Goal: Task Accomplishment & Management: Use online tool/utility

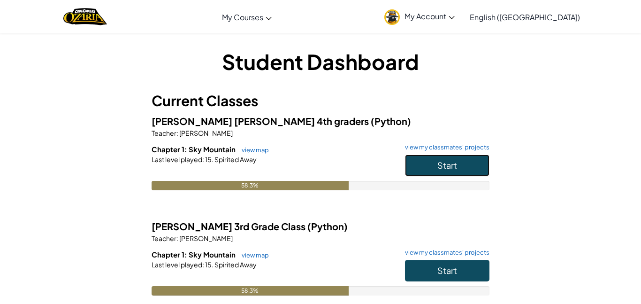
click at [460, 169] on button "Start" at bounding box center [447, 165] width 84 height 22
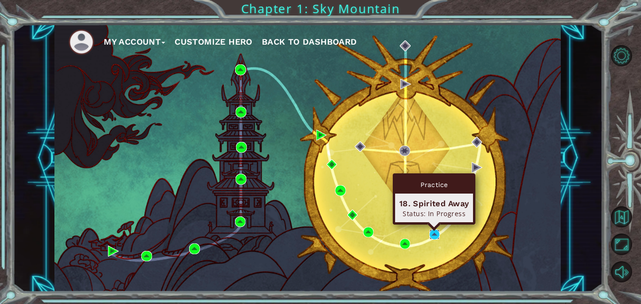
click at [436, 234] on img at bounding box center [435, 234] width 11 height 11
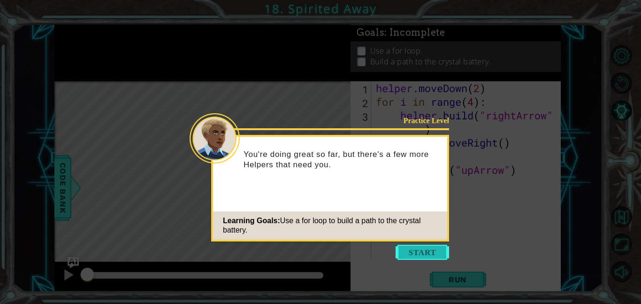
click at [421, 255] on button "Start" at bounding box center [423, 252] width 54 height 15
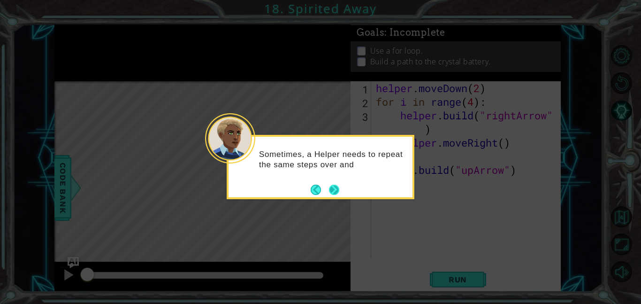
click at [337, 191] on button "Next" at bounding box center [334, 189] width 13 height 13
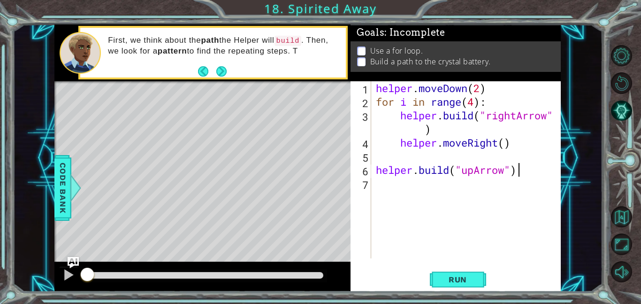
click at [536, 168] on div "helper . moveDown ( 2 ) for i in range ( 4 ) : helper . build ( "rightArrow" ) …" at bounding box center [469, 183] width 190 height 204
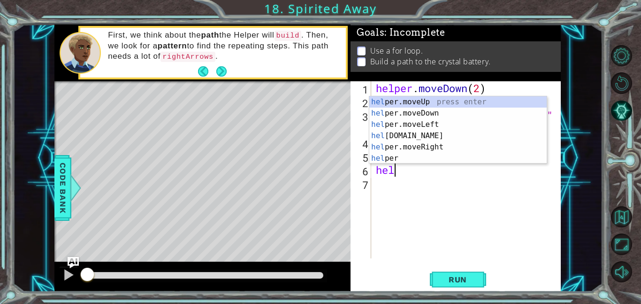
type textarea "h"
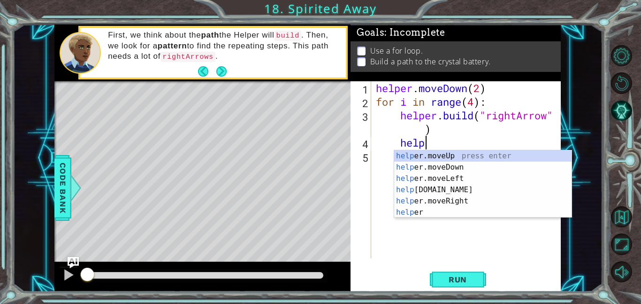
type textarea "h"
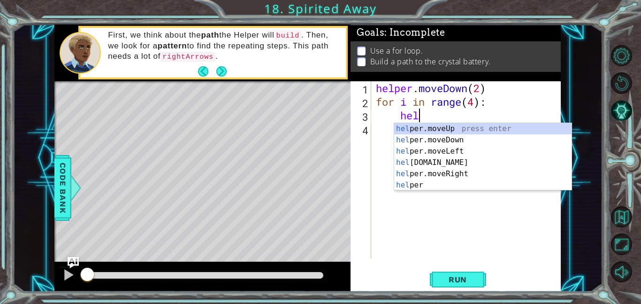
type textarea "h"
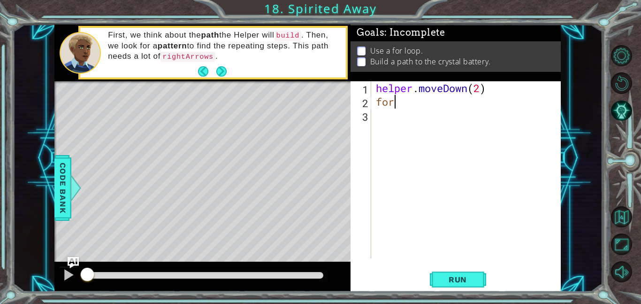
type textarea "f"
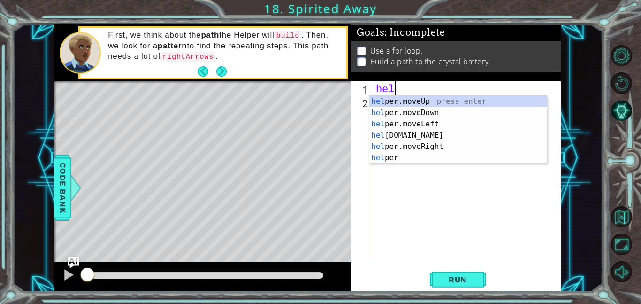
type textarea "h"
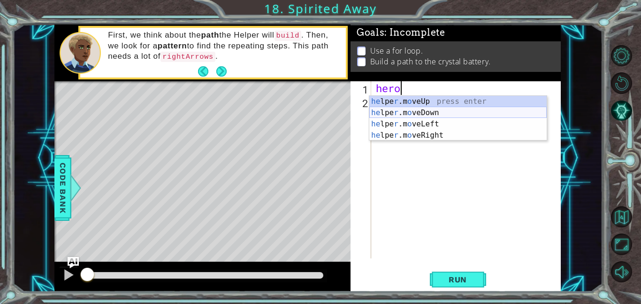
click at [445, 110] on div "he lpe r .m o veUp press enter he lpe r .m o veDown press enter he lpe r .m o v…" at bounding box center [457, 130] width 177 height 68
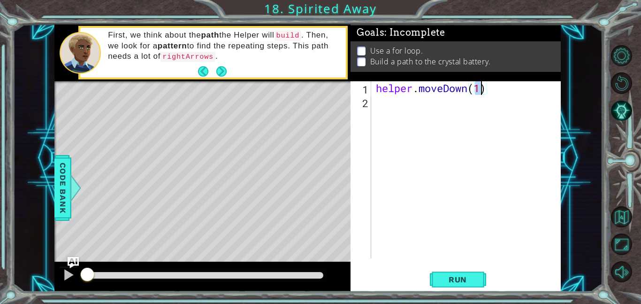
type textarea "helper.moveDown(2)"
click at [401, 105] on div "helper . moveDown ( 2 )" at bounding box center [469, 183] width 190 height 204
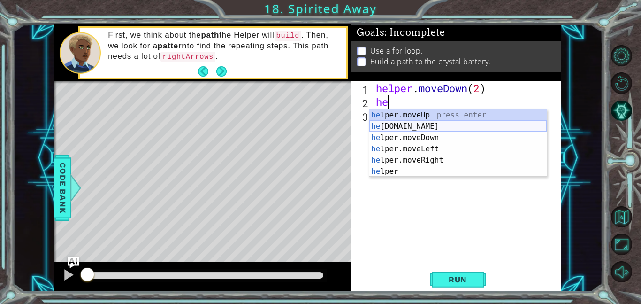
click at [421, 125] on div "he lper.moveUp press enter he [DOMAIN_NAME] press enter he lper.moveDown press …" at bounding box center [457, 154] width 177 height 90
type textarea "[DOMAIN_NAME]("rightArrow")"
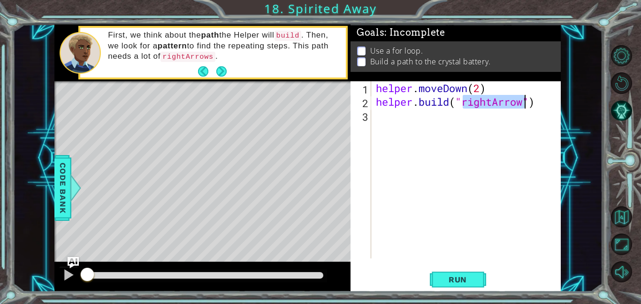
click at [384, 127] on div "helper . moveDown ( 2 ) helper . build ( "rightArrow" )" at bounding box center [469, 183] width 190 height 204
click at [459, 276] on span "Run" at bounding box center [457, 279] width 37 height 9
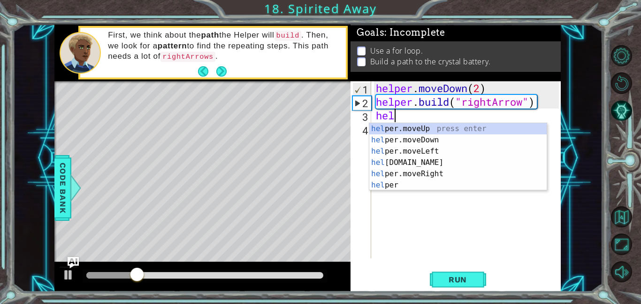
scroll to position [0, 0]
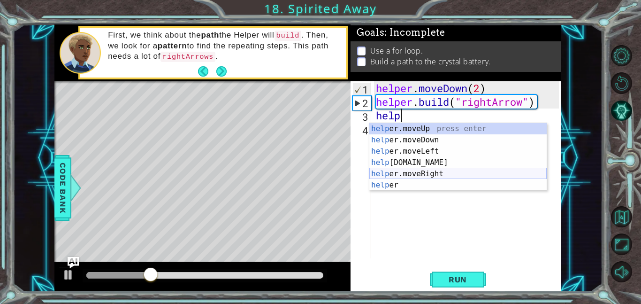
click at [450, 176] on div "help er.moveUp press enter help er.moveDown press enter help er.moveLeft press …" at bounding box center [457, 168] width 177 height 90
type textarea "helper.moveRight(1)"
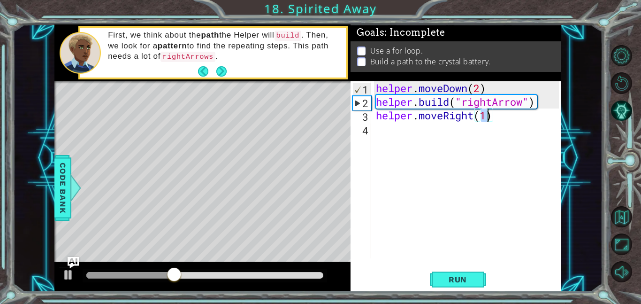
click at [404, 137] on div "helper . moveDown ( 2 ) helper . build ( "rightArrow" ) helper . moveRight ( 1 )" at bounding box center [469, 183] width 190 height 204
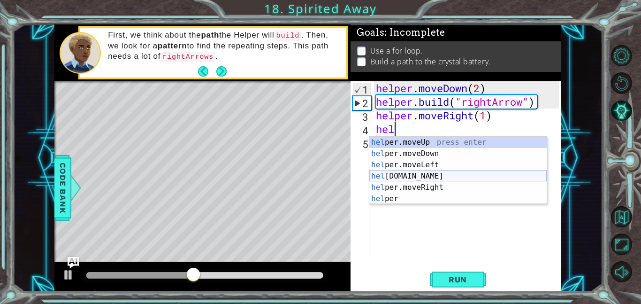
click at [419, 175] on div "hel per.moveUp press enter hel per.moveDown press enter hel per.moveLeft press …" at bounding box center [457, 182] width 177 height 90
type textarea "[DOMAIN_NAME]("rightArrow")"
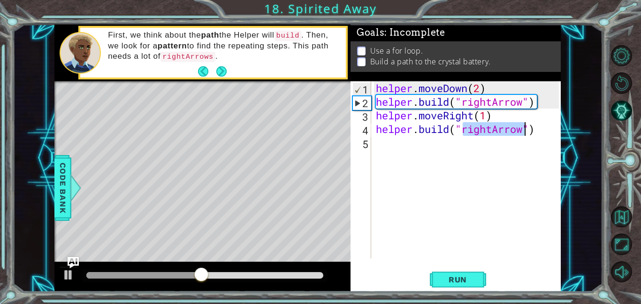
click at [383, 150] on div "helper . moveDown ( 2 ) helper . build ( "rightArrow" ) helper . moveRight ( 1 …" at bounding box center [469, 183] width 190 height 204
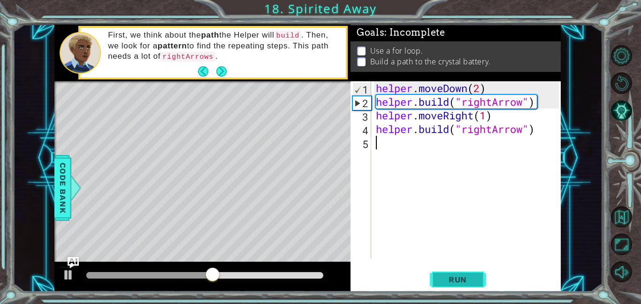
click at [464, 275] on span "Run" at bounding box center [457, 279] width 37 height 9
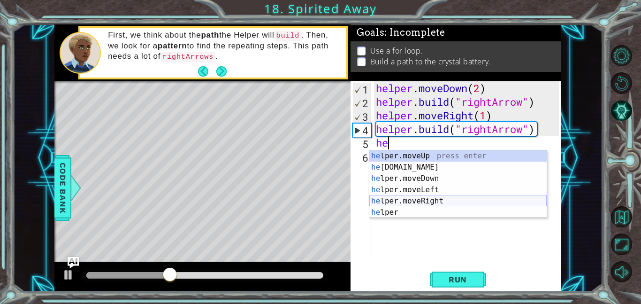
click at [421, 201] on div "he lper.moveUp press enter he [DOMAIN_NAME] press enter he lper.moveDown press …" at bounding box center [457, 195] width 177 height 90
type textarea "helper.moveRight(1)"
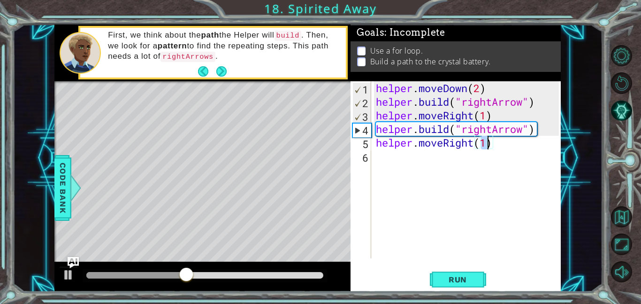
click at [404, 167] on div "helper . moveDown ( 2 ) helper . build ( "rightArrow" ) helper . moveRight ( 1 …" at bounding box center [469, 183] width 190 height 204
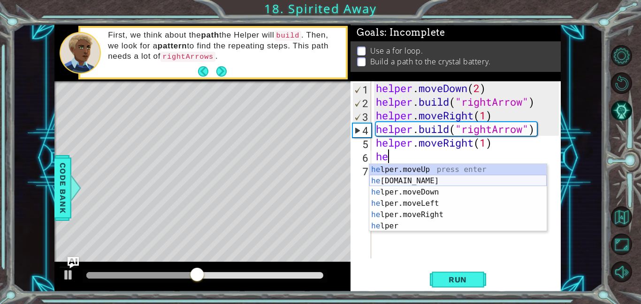
click at [422, 181] on div "he lper.moveUp press enter he [DOMAIN_NAME] press enter he lper.moveDown press …" at bounding box center [457, 209] width 177 height 90
type textarea "[DOMAIN_NAME]("rightArrow")"
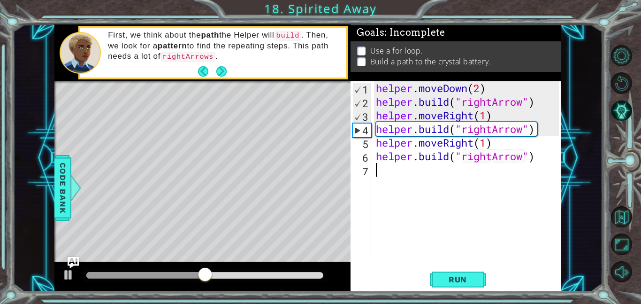
click at [395, 169] on div "helper . moveDown ( 2 ) helper . build ( "rightArrow" ) helper . moveRight ( 1 …" at bounding box center [469, 183] width 190 height 204
click at [457, 277] on span "Run" at bounding box center [457, 279] width 37 height 9
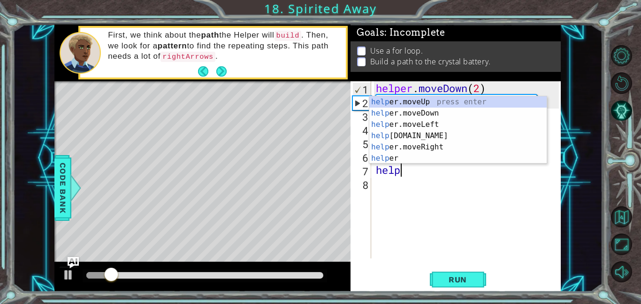
scroll to position [0, 0]
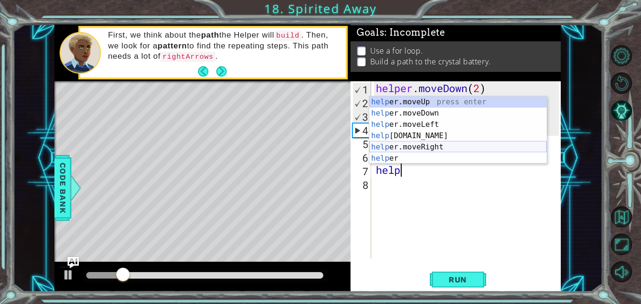
click at [447, 144] on div "help er.moveUp press enter help er.moveDown press enter help er.moveLeft press …" at bounding box center [457, 141] width 177 height 90
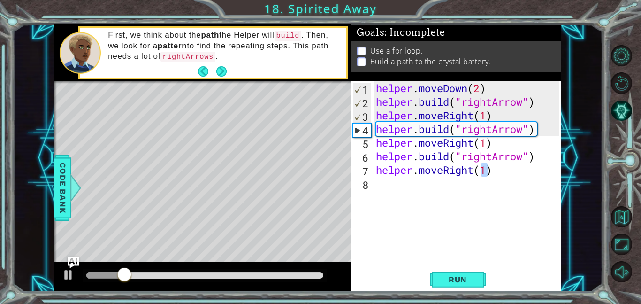
type textarea "helper.moveRight(1)"
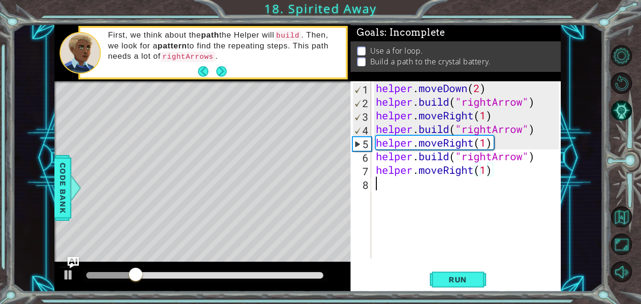
click at [389, 191] on div "helper . moveDown ( 2 ) helper . build ( "rightArrow" ) helper . moveRight ( 1 …" at bounding box center [469, 183] width 190 height 204
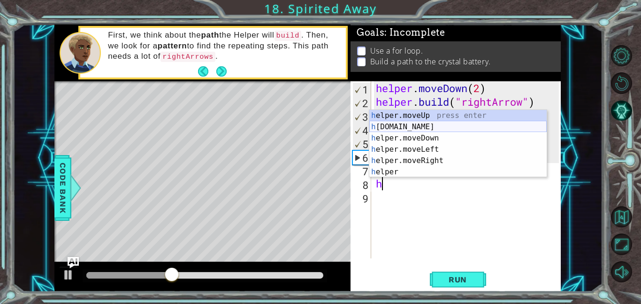
click at [449, 127] on div "h elper.moveUp press enter h [DOMAIN_NAME] press enter h elper.moveDown press e…" at bounding box center [457, 155] width 177 height 90
type textarea "[DOMAIN_NAME]("rightArrow")"
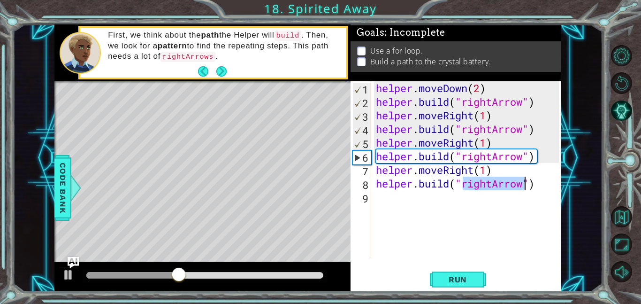
click at [395, 202] on div "helper . moveDown ( 2 ) helper . build ( "rightArrow" ) helper . moveRight ( 1 …" at bounding box center [469, 183] width 190 height 204
click at [476, 282] on button "Run" at bounding box center [458, 279] width 56 height 21
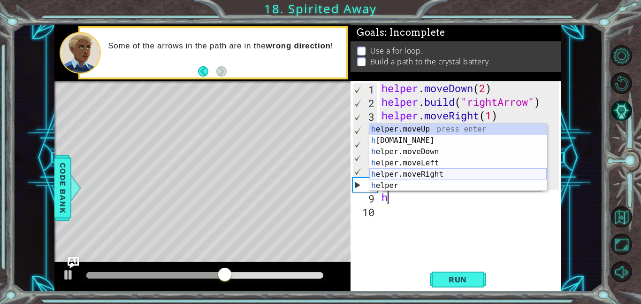
click at [436, 176] on div "h elper.moveUp press enter h [DOMAIN_NAME] press enter h elper.moveDown press e…" at bounding box center [457, 168] width 177 height 90
type textarea "helper.moveRight(1)"
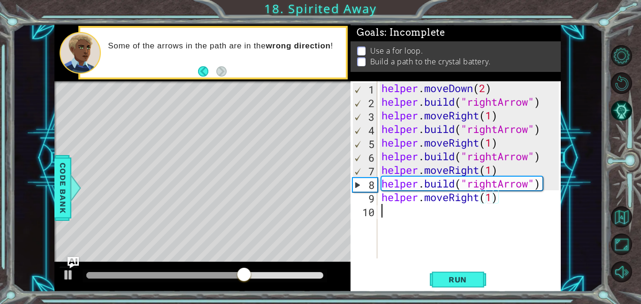
click at [384, 215] on div "helper . moveDown ( 2 ) helper . build ( "rightArrow" ) helper . moveRight ( 1 …" at bounding box center [472, 183] width 184 height 204
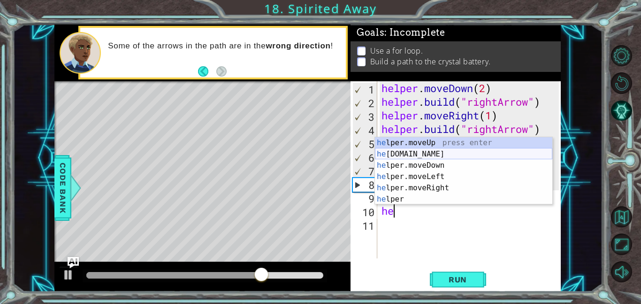
click at [433, 152] on div "he lper.moveUp press enter he [DOMAIN_NAME] press enter he lper.moveDown press …" at bounding box center [463, 182] width 177 height 90
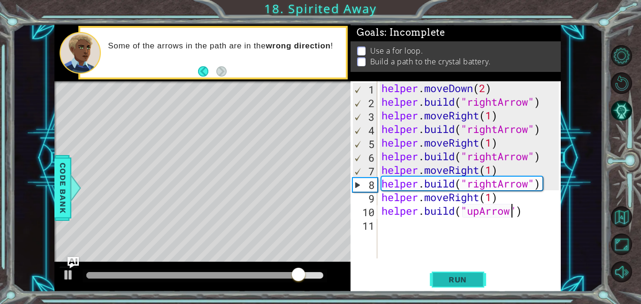
type textarea "[DOMAIN_NAME]("upArrow")"
click at [445, 284] on button "Run" at bounding box center [458, 279] width 56 height 21
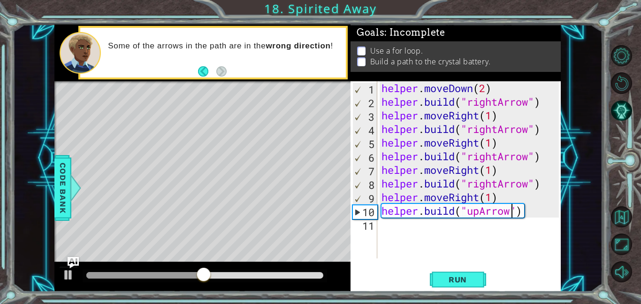
click at [407, 228] on div "helper . moveDown ( 2 ) helper . build ( "rightArrow" ) helper . moveRight ( 1 …" at bounding box center [472, 183] width 184 height 204
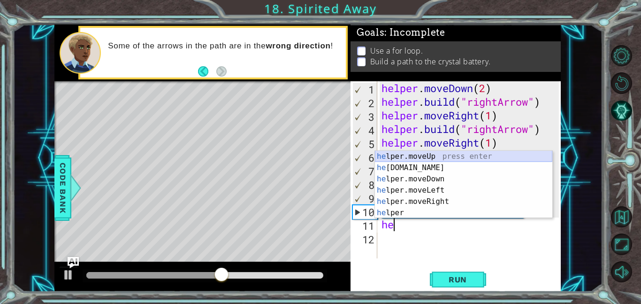
click at [415, 156] on div "he lper.moveUp press enter he [DOMAIN_NAME] press enter he lper.moveDown press …" at bounding box center [463, 196] width 177 height 90
type textarea "helper.moveUp(1)"
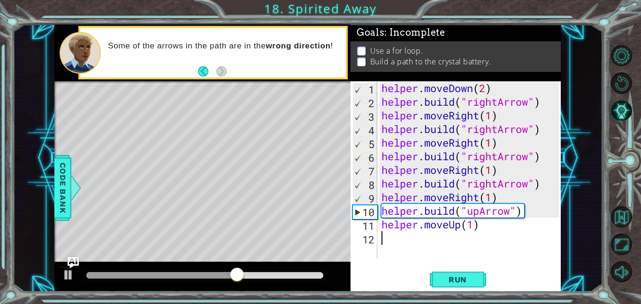
click at [399, 245] on div "helper . moveDown ( 2 ) helper . build ( "rightArrow" ) helper . moveRight ( 1 …" at bounding box center [472, 183] width 184 height 204
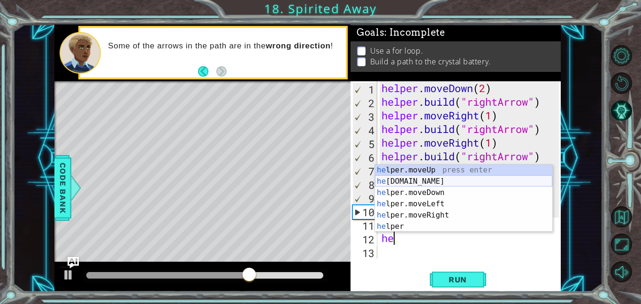
click at [431, 184] on div "he lper.moveUp press enter he [DOMAIN_NAME] press enter he lper.moveDown press …" at bounding box center [463, 209] width 177 height 90
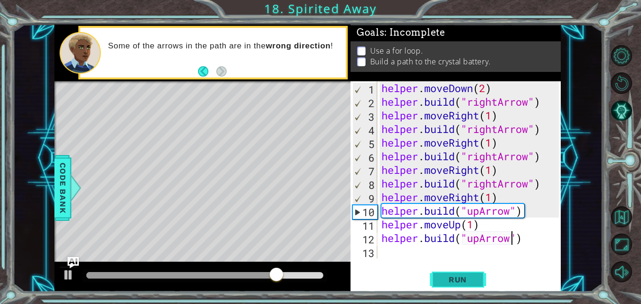
type textarea "[DOMAIN_NAME]("upArrow")"
click at [460, 278] on span "Run" at bounding box center [457, 279] width 37 height 9
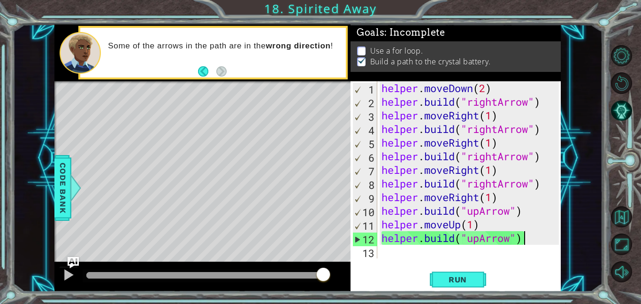
click at [549, 242] on div "helper . moveDown ( 2 ) helper . build ( "rightArrow" ) helper . moveRight ( 1 …" at bounding box center [472, 183] width 184 height 204
click at [477, 281] on button "Run" at bounding box center [458, 279] width 56 height 21
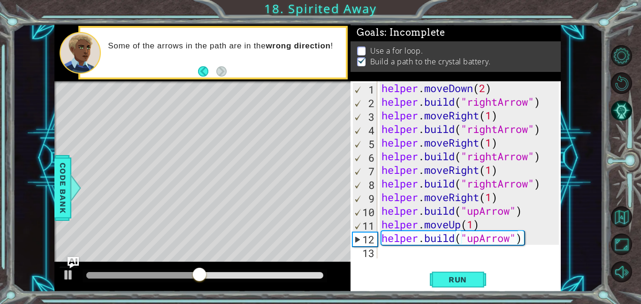
click at [366, 49] on li "Use a for loop." at bounding box center [457, 51] width 200 height 11
click at [203, 71] on button "Back" at bounding box center [207, 71] width 18 height 10
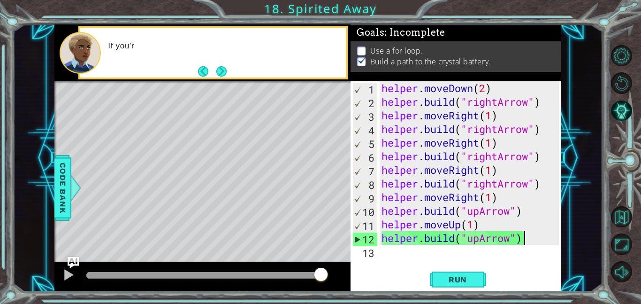
click at [203, 71] on button "Back" at bounding box center [207, 71] width 18 height 10
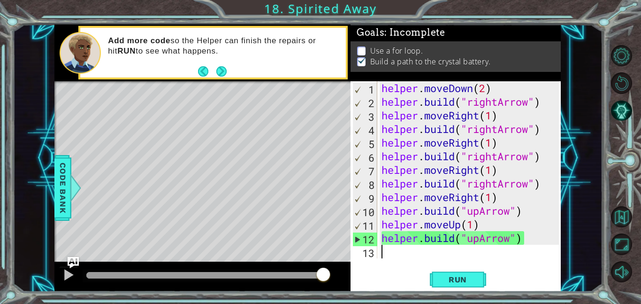
click at [396, 257] on div "helper . moveDown ( 2 ) helper . build ( "rightArrow" ) helper . moveRight ( 1 …" at bounding box center [472, 183] width 184 height 204
type textarea "h"
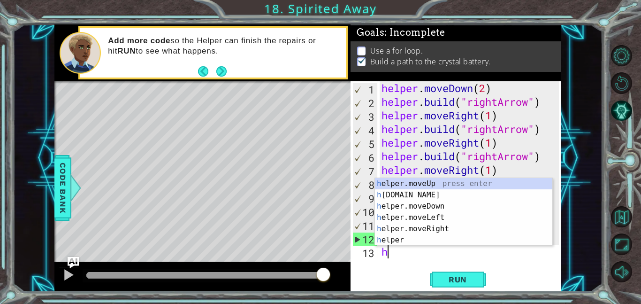
scroll to position [14, 0]
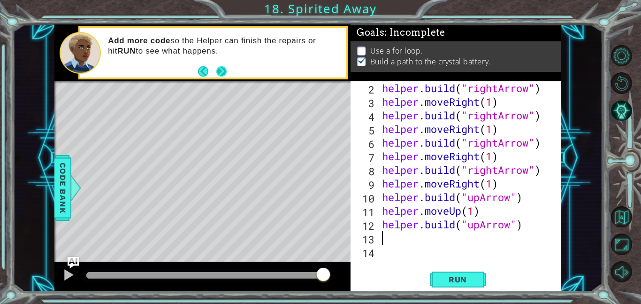
click at [220, 71] on button "Next" at bounding box center [221, 71] width 17 height 17
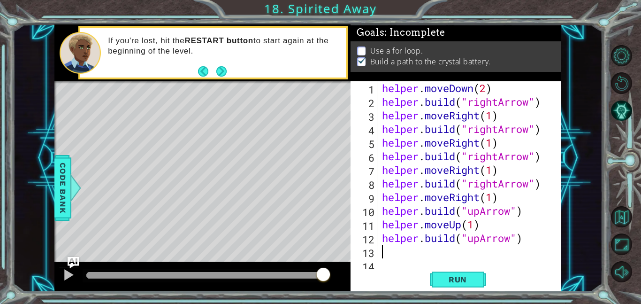
scroll to position [0, 0]
click at [542, 247] on div "helper . moveDown ( 2 ) helper . build ( "rightArrow" ) helper . moveRight ( 1 …" at bounding box center [472, 183] width 184 height 204
click at [537, 240] on div "helper . moveDown ( 2 ) helper . build ( "rightArrow" ) helper . moveRight ( 1 …" at bounding box center [472, 183] width 184 height 204
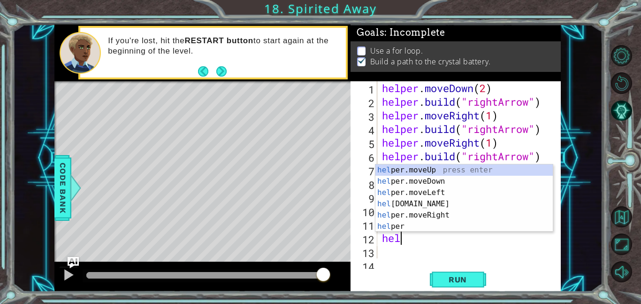
type textarea "h"
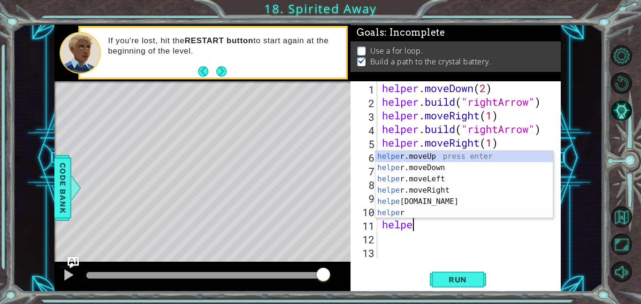
type textarea "h"
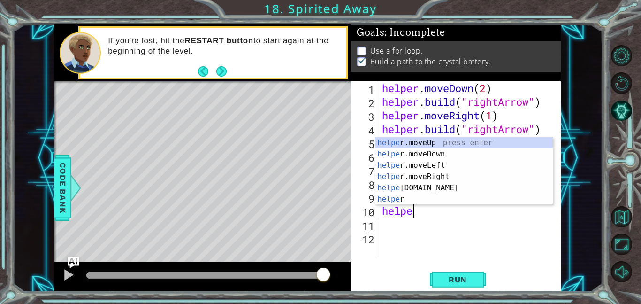
type textarea "h"
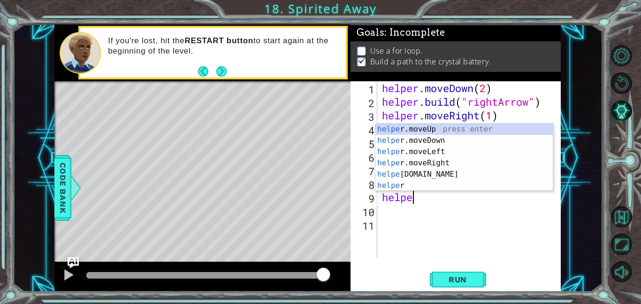
type textarea "h"
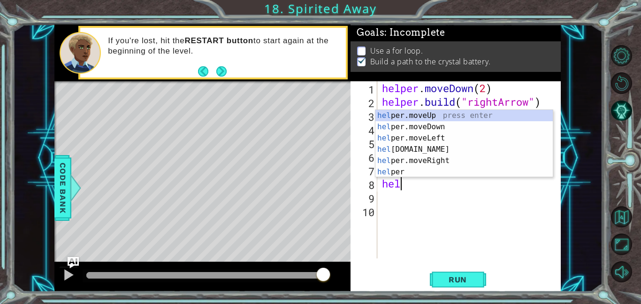
type textarea "h"
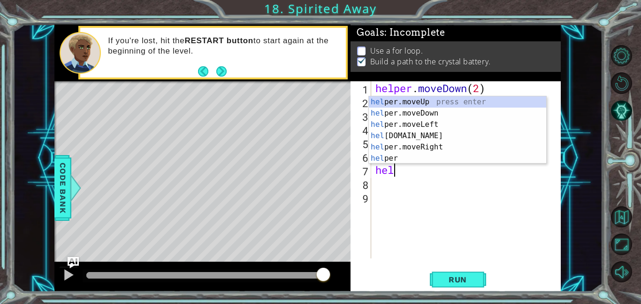
type textarea "h"
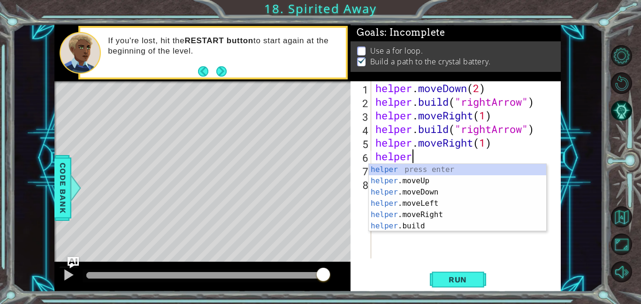
type textarea "h"
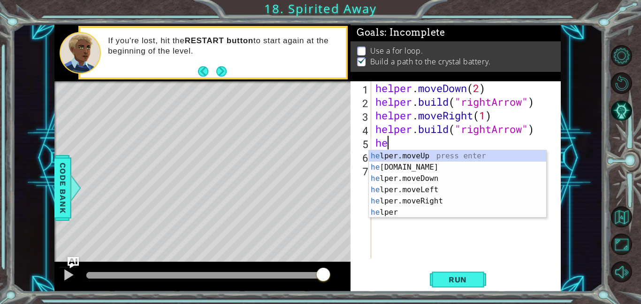
type textarea "h"
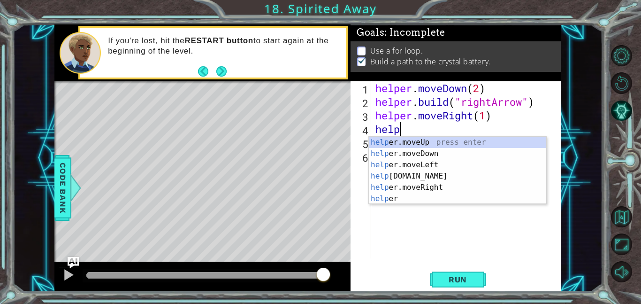
type textarea "h"
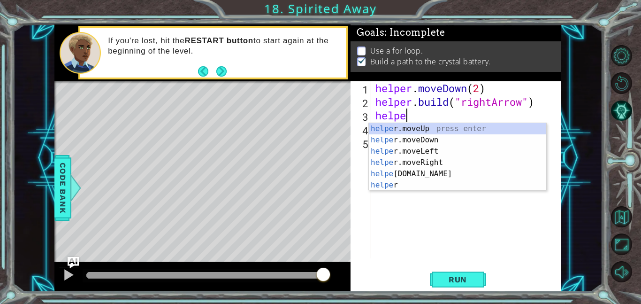
type textarea "h"
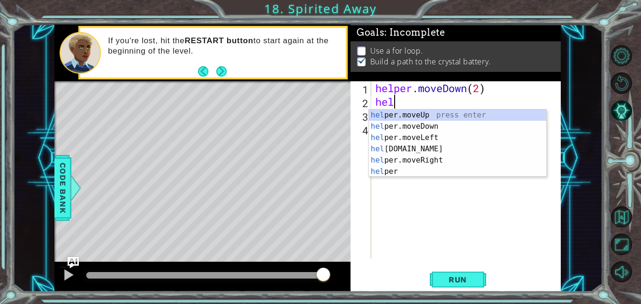
type textarea "h"
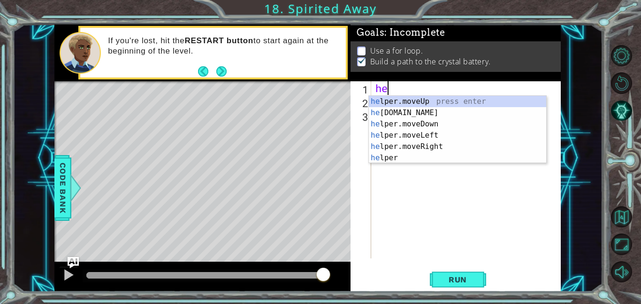
type textarea "h"
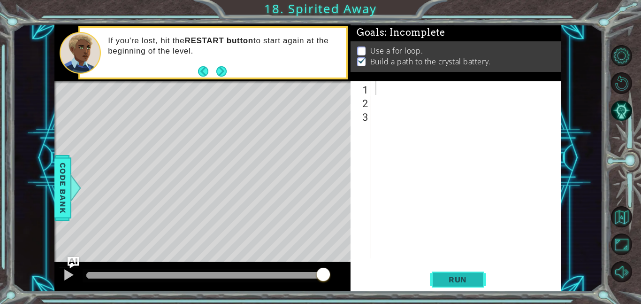
click at [453, 280] on span "Run" at bounding box center [457, 279] width 37 height 9
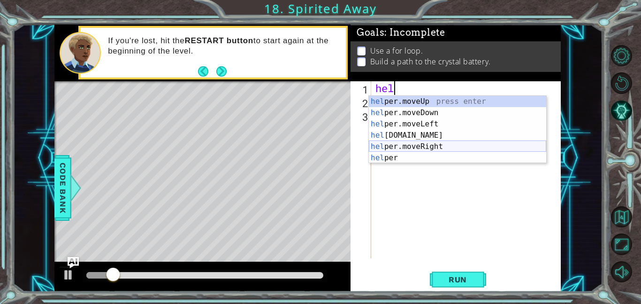
click at [413, 148] on div "hel per.moveUp press enter hel per.moveDown press enter hel per.moveLeft press …" at bounding box center [457, 141] width 177 height 90
type textarea "helper.moveRight(1)"
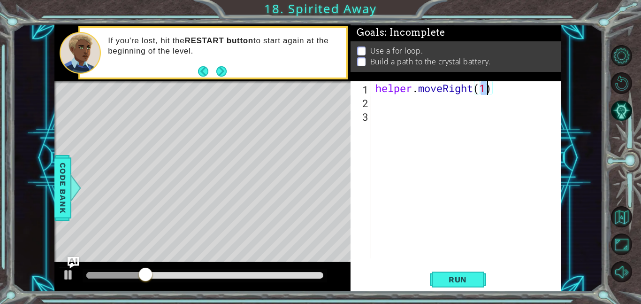
click at [400, 104] on div "helper . moveRight ( 1 )" at bounding box center [469, 183] width 190 height 204
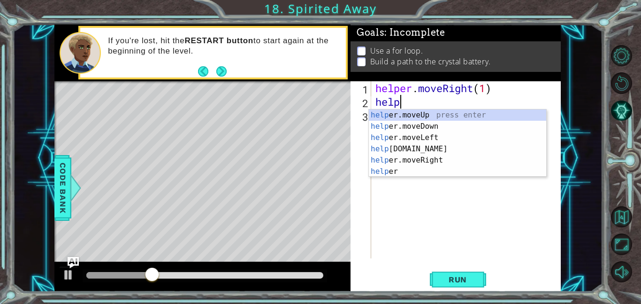
scroll to position [0, 0]
click at [433, 150] on div "help er.moveUp press enter help er.moveDown press enter help er.moveLeft press …" at bounding box center [457, 154] width 177 height 90
type textarea "[DOMAIN_NAME]("rightArrow")"
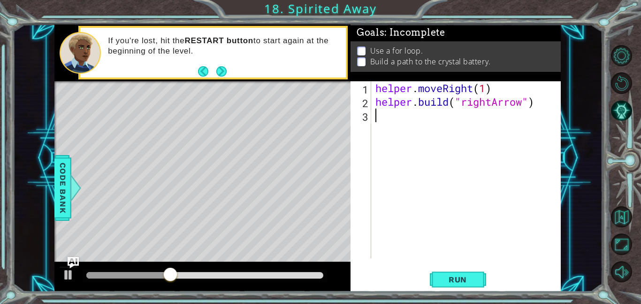
click at [380, 115] on div "helper . moveRight ( 1 ) helper . build ( "rightArrow" )" at bounding box center [469, 183] width 190 height 204
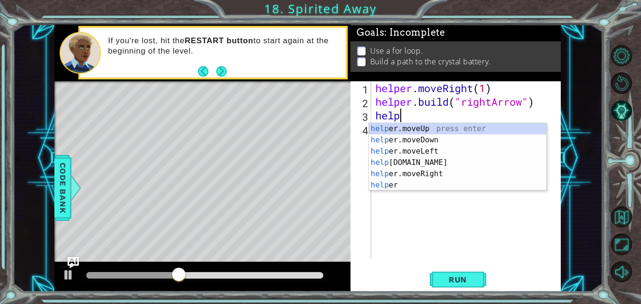
scroll to position [0, 1]
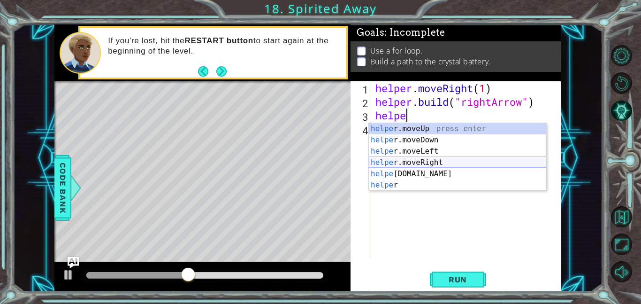
click at [470, 159] on div "helpe [PERSON_NAME]moveUp press enter helpe [PERSON_NAME]moveDown press enter h…" at bounding box center [457, 168] width 177 height 90
type textarea "helper.moveRight(1)"
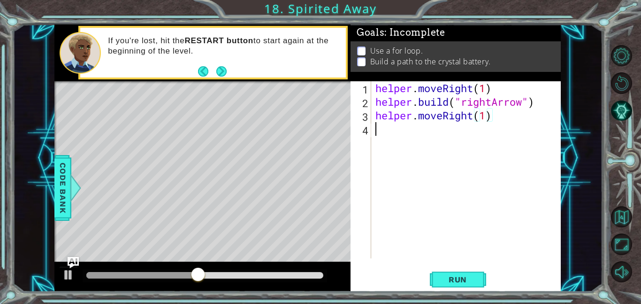
click at [382, 132] on div "helper . moveRight ( 1 ) helper . build ( "rightArrow" ) helper . moveRight ( 1…" at bounding box center [469, 183] width 190 height 204
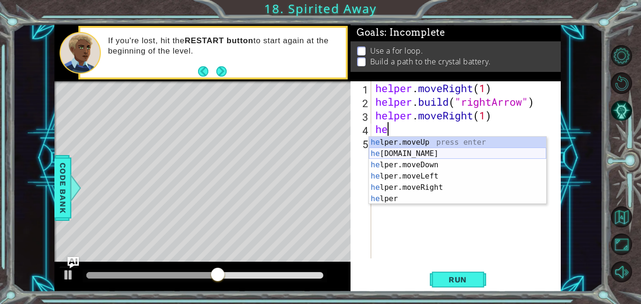
click at [412, 153] on div "he lper.moveUp press enter he [DOMAIN_NAME] press enter he lper.moveDown press …" at bounding box center [457, 182] width 177 height 90
type textarea "[DOMAIN_NAME]("rightArrow")"
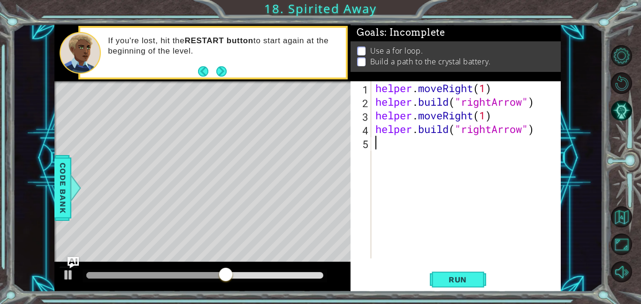
click at [384, 146] on div "helper . moveRight ( 1 ) helper . build ( "rightArrow" ) helper . moveRight ( 1…" at bounding box center [469, 183] width 190 height 204
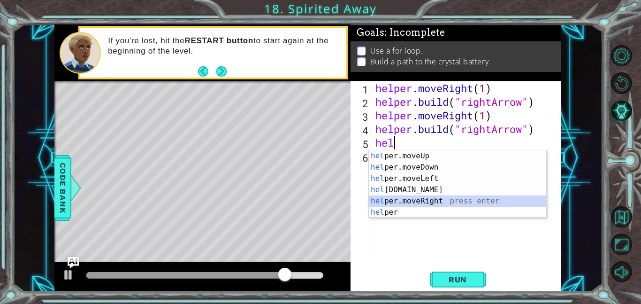
click at [452, 201] on div "hel per.moveUp press enter hel per.moveDown press enter hel per.moveLeft press …" at bounding box center [457, 195] width 177 height 90
type textarea "helper.moveRight(1)"
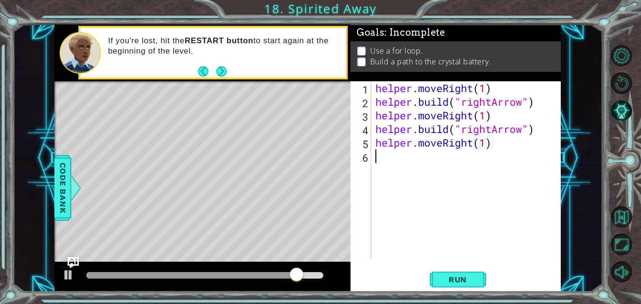
click at [406, 157] on div "helper . moveRight ( 1 ) helper . build ( "rightArrow" ) helper . moveRight ( 1…" at bounding box center [469, 183] width 190 height 204
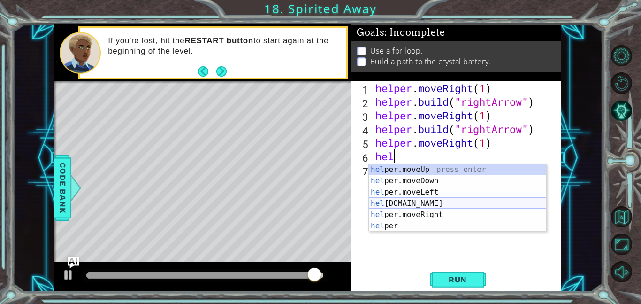
click at [400, 206] on div "hel per.moveUp press enter hel per.moveDown press enter hel per.moveLeft press …" at bounding box center [457, 209] width 177 height 90
type textarea "[DOMAIN_NAME]("rightArrow")"
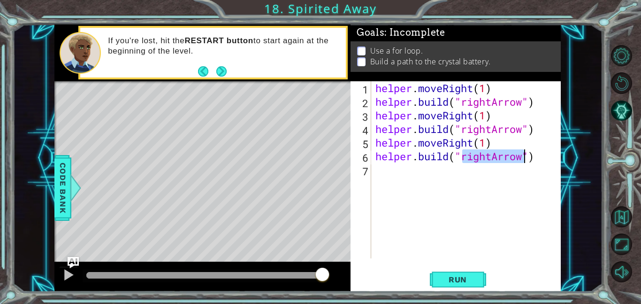
click at [381, 168] on div "helper . moveRight ( 1 ) helper . build ( "rightArrow" ) helper . moveRight ( 1…" at bounding box center [469, 183] width 190 height 204
click at [473, 282] on span "Run" at bounding box center [457, 279] width 37 height 9
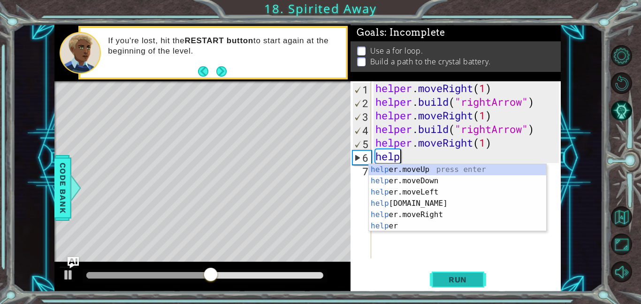
type textarea "h"
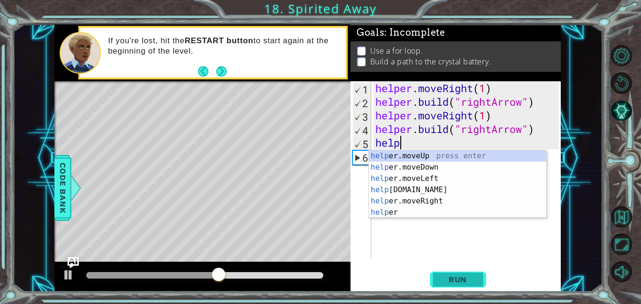
type textarea "h"
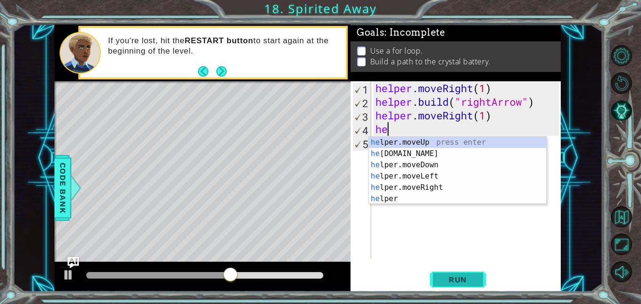
type textarea "h"
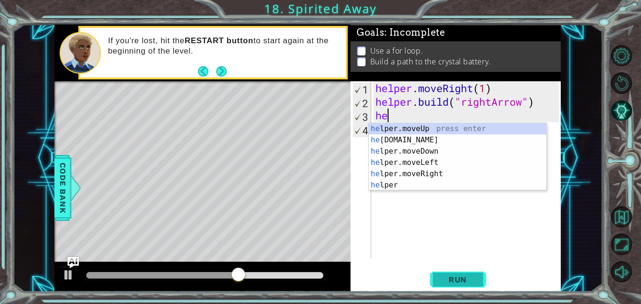
type textarea "h"
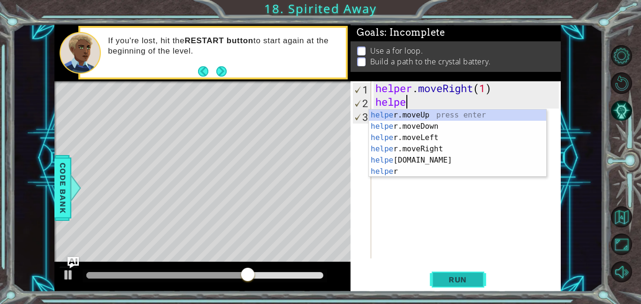
type textarea "h"
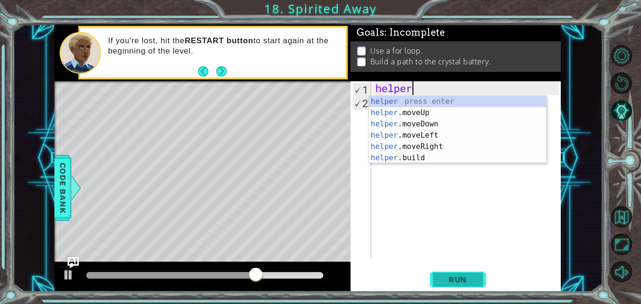
type textarea "h"
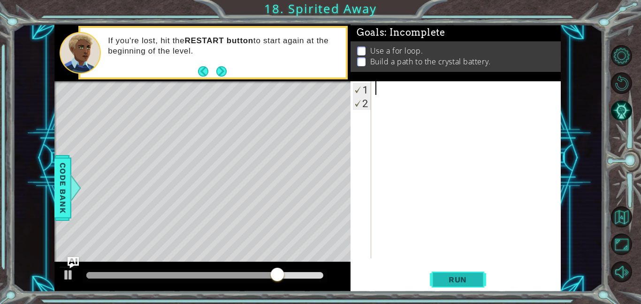
click at [460, 276] on span "Run" at bounding box center [457, 279] width 37 height 9
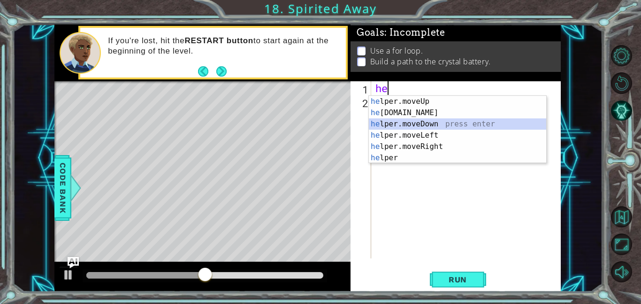
click at [464, 123] on div "he lper.moveUp press enter he [DOMAIN_NAME] press enter he lper.moveDown press …" at bounding box center [457, 141] width 177 height 90
type textarea "helper.moveDown(1)"
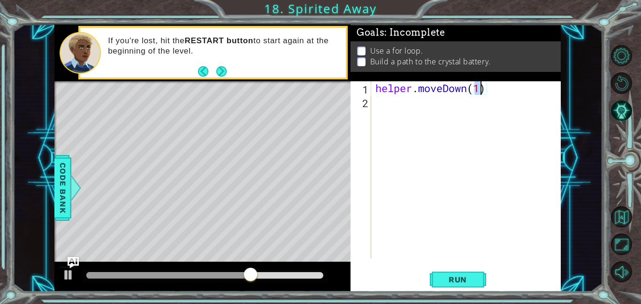
click at [386, 114] on div "helper . moveDown ( 1 )" at bounding box center [469, 183] width 190 height 204
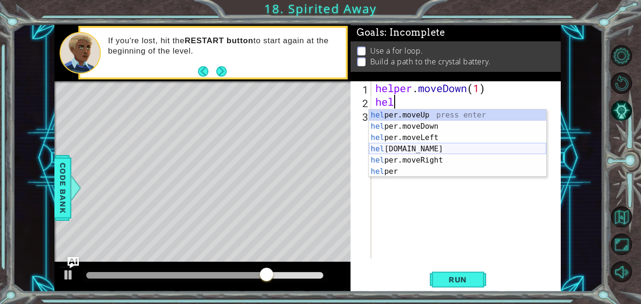
click at [403, 153] on div "hel per.moveUp press enter hel per.moveDown press enter hel per.moveLeft press …" at bounding box center [457, 154] width 177 height 90
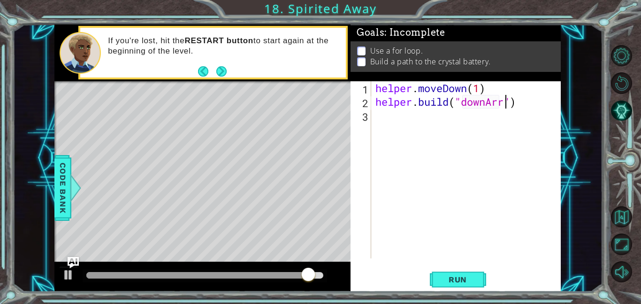
scroll to position [0, 6]
type textarea "[DOMAIN_NAME]("downArrow")"
click at [445, 282] on span "Run" at bounding box center [457, 279] width 37 height 9
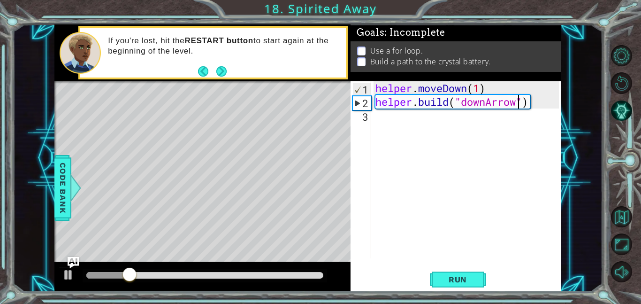
click at [397, 123] on div "helper . moveDown ( 1 ) helper . build ( "downArrow" )" at bounding box center [469, 183] width 190 height 204
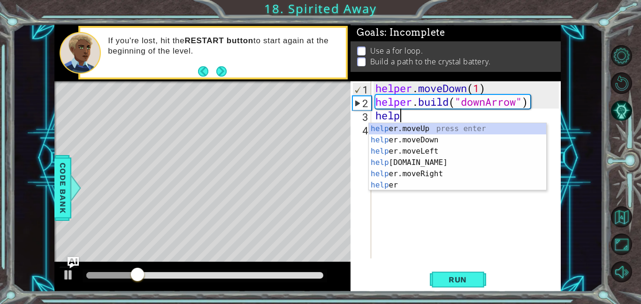
scroll to position [0, 0]
click at [428, 142] on div "help er.moveUp press enter help er.moveDown press enter help er.moveLeft press …" at bounding box center [457, 168] width 177 height 90
type textarea "helper.moveDown(1)"
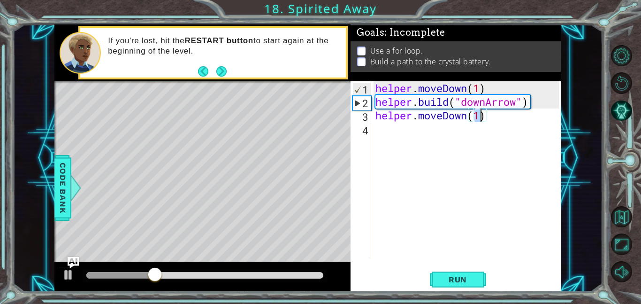
click at [397, 131] on div "helper . moveDown ( 1 ) helper . build ( "downArrow" ) helper . moveDown ( 1 )" at bounding box center [469, 183] width 190 height 204
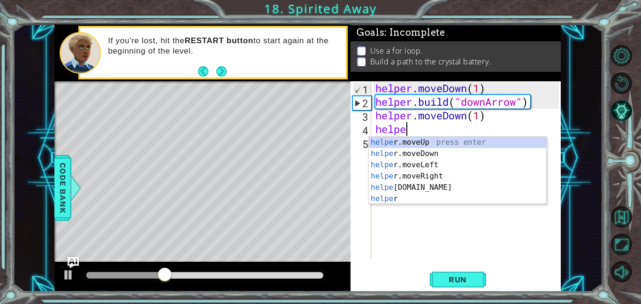
scroll to position [0, 1]
type textarea "helper"
click at [413, 205] on div "helper . moveDown ( 1 ) helper . build ( "downArrow" ) helper . moveDown ( 1 ) …" at bounding box center [469, 183] width 190 height 204
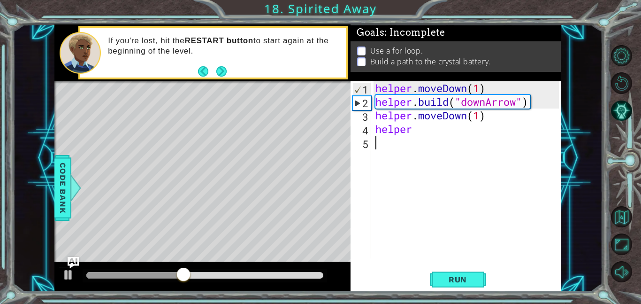
scroll to position [0, 0]
click at [430, 138] on div "helper . moveDown ( 1 ) helper . build ( "downArrow" ) helper . moveDown ( 1 ) …" at bounding box center [469, 183] width 190 height 204
click at [423, 135] on div "helper . moveDown ( 1 ) helper . build ( "downArrow" ) helper . moveDown ( 1 ) …" at bounding box center [469, 183] width 190 height 204
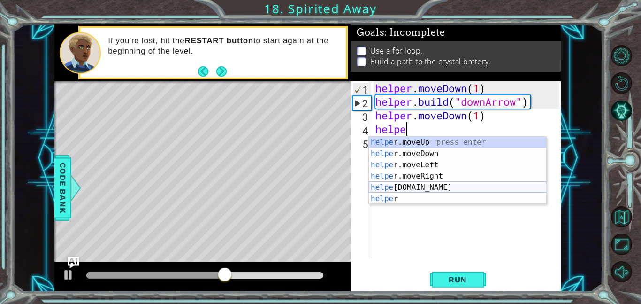
click at [444, 188] on div "helpe [PERSON_NAME]moveUp press enter helpe [PERSON_NAME]moveDown press enter h…" at bounding box center [457, 182] width 177 height 90
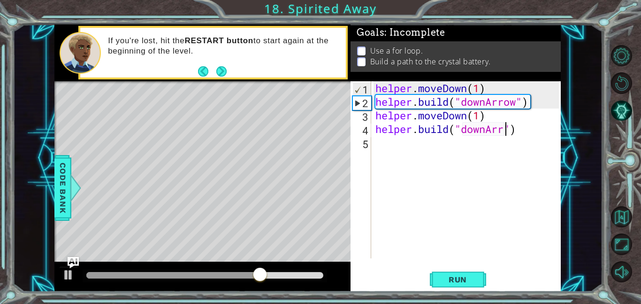
scroll to position [0, 6]
type textarea "[DOMAIN_NAME]("downArrow")"
click at [385, 141] on div "helper . moveDown ( 1 ) helper . build ( "downArrow" ) helper . moveDown ( 1 ) …" at bounding box center [469, 183] width 190 height 204
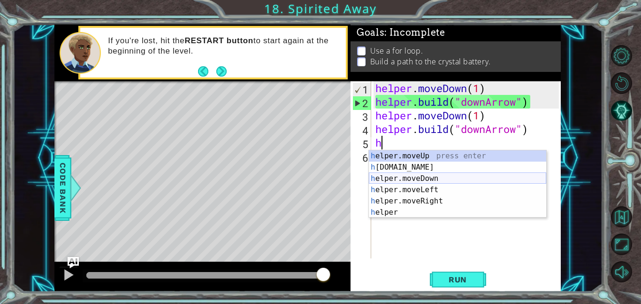
click at [412, 180] on div "h elper.moveUp press enter h [DOMAIN_NAME] press enter h elper.moveDown press e…" at bounding box center [457, 195] width 177 height 90
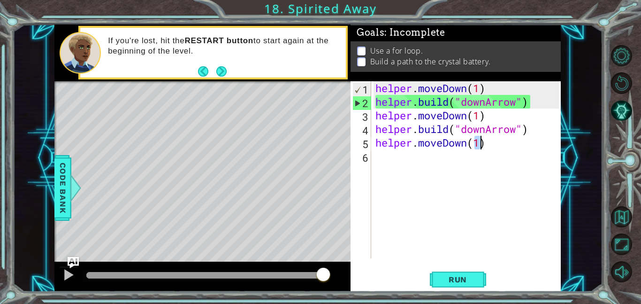
type textarea "helper.moveDown(1)"
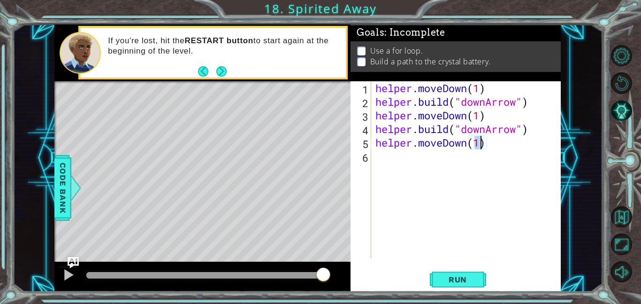
click at [384, 165] on div "helper . moveDown ( 1 ) helper . build ( "downArrow" ) helper . moveDown ( 1 ) …" at bounding box center [469, 183] width 190 height 204
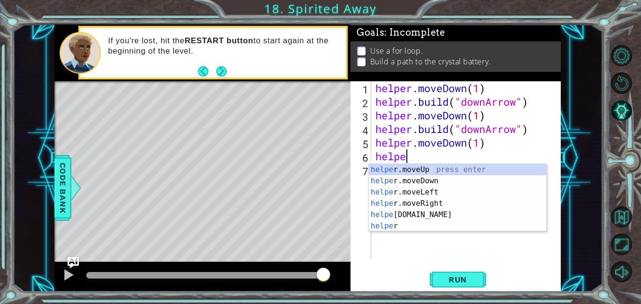
scroll to position [0, 1]
click at [423, 220] on div "helpe [PERSON_NAME]moveUp press enter helpe [PERSON_NAME]moveDown press enter h…" at bounding box center [457, 209] width 177 height 90
type textarea "[DOMAIN_NAME]("rightArrow")"
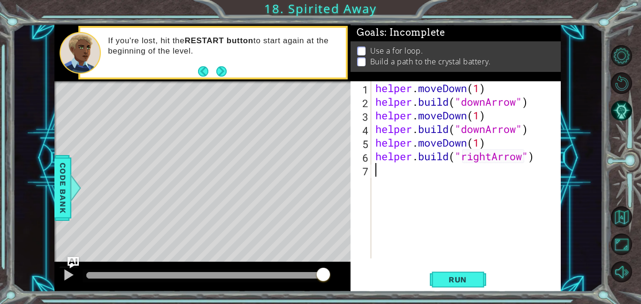
click at [397, 171] on div "helper . moveDown ( 1 ) helper . build ( "downArrow" ) helper . moveDown ( 1 ) …" at bounding box center [469, 183] width 190 height 204
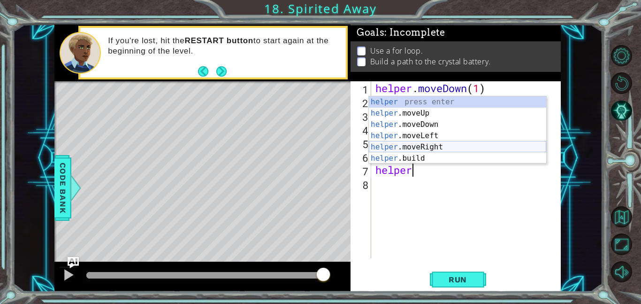
click at [429, 147] on div "helper press enter helper .moveUp press enter helper .moveDown press enter help…" at bounding box center [457, 141] width 177 height 90
type textarea "helper.moveRight(1)"
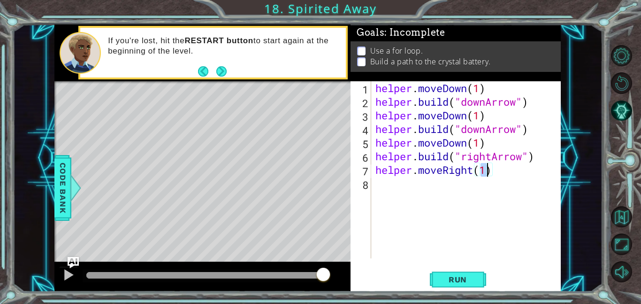
click at [391, 193] on div "helper . moveDown ( 1 ) helper . build ( "downArrow" ) helper . moveDown ( 1 ) …" at bounding box center [469, 183] width 190 height 204
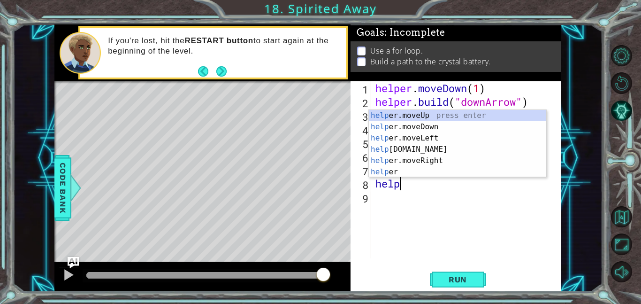
scroll to position [0, 0]
click at [404, 152] on div "help er.moveUp press enter help er.moveDown press enter help er.moveLeft press …" at bounding box center [457, 155] width 177 height 90
type textarea "[DOMAIN_NAME]("rightArrow")"
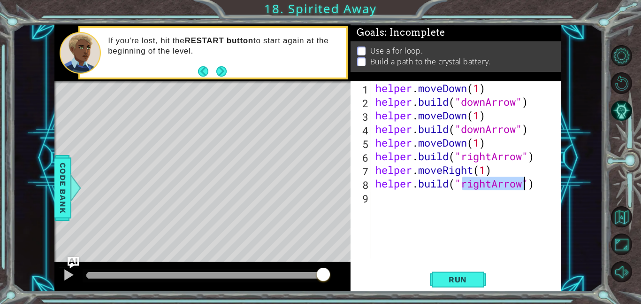
click at [388, 197] on div "helper . moveDown ( 1 ) helper . build ( "downArrow" ) helper . moveDown ( 1 ) …" at bounding box center [469, 183] width 190 height 204
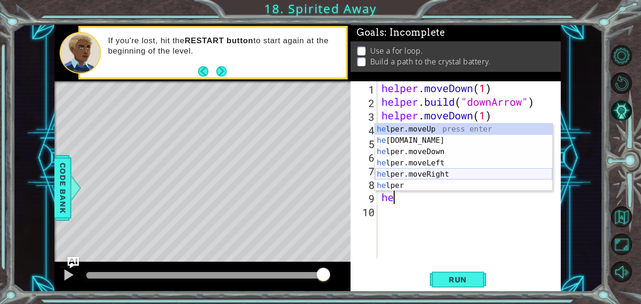
click at [443, 177] on div "he lper.moveUp press enter he [DOMAIN_NAME] press enter he lper.moveDown press …" at bounding box center [463, 168] width 177 height 90
type textarea "helper.moveRight(1)"
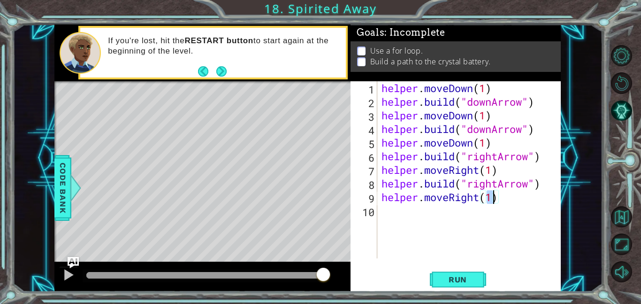
click at [421, 213] on div "helper . moveDown ( 1 ) helper . build ( "downArrow" ) helper . moveDown ( 1 ) …" at bounding box center [472, 183] width 184 height 204
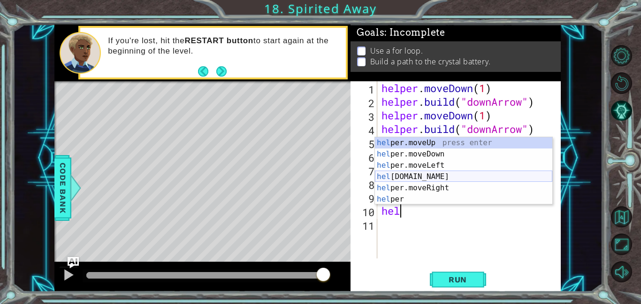
click at [433, 177] on div "hel per.moveUp press enter hel per.moveDown press enter hel per.moveLeft press …" at bounding box center [463, 182] width 177 height 90
type textarea "[DOMAIN_NAME]("rightArrow")"
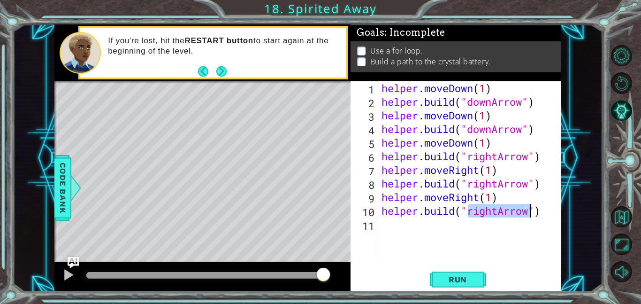
click at [388, 231] on div "helper . moveDown ( 1 ) helper . build ( "downArrow" ) helper . moveDown ( 1 ) …" at bounding box center [472, 183] width 184 height 204
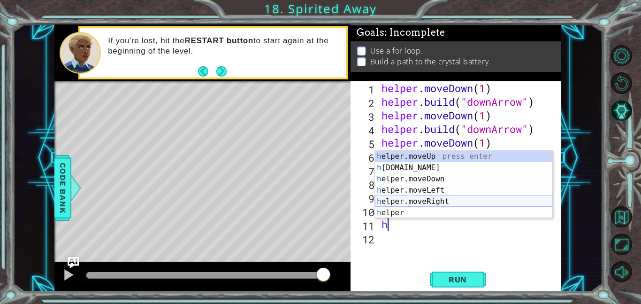
click at [426, 200] on div "h elper.moveUp press enter h [DOMAIN_NAME] press enter h elper.moveDown press e…" at bounding box center [463, 196] width 177 height 90
type textarea "helper.moveRight(1)"
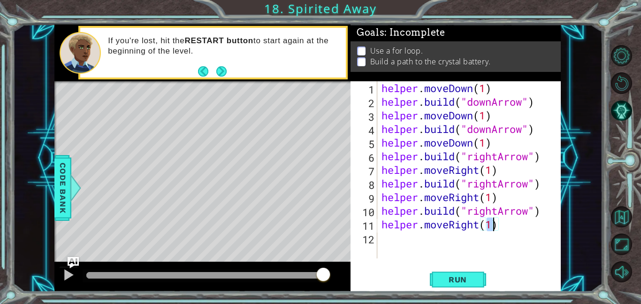
click at [410, 240] on div "helper . moveDown ( 1 ) helper . build ( "downArrow" ) helper . moveDown ( 1 ) …" at bounding box center [472, 183] width 184 height 204
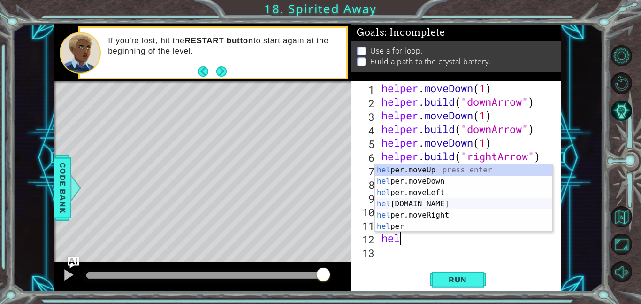
click at [410, 204] on div "hel per.moveUp press enter hel per.moveDown press enter hel per.moveLeft press …" at bounding box center [463, 209] width 177 height 90
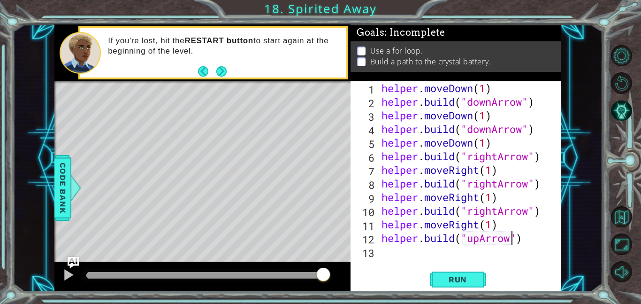
type textarea "[DOMAIN_NAME]("upArrow")"
click at [417, 262] on div "[DOMAIN_NAME]("upArrow") 1 2 3 4 5 6 7 8 9 10 11 12 13 helper . moveDown ( 1 ) …" at bounding box center [456, 186] width 210 height 210
click at [405, 255] on div "helper . moveDown ( 1 ) helper . build ( "downArrow" ) helper . moveDown ( 1 ) …" at bounding box center [472, 183] width 184 height 204
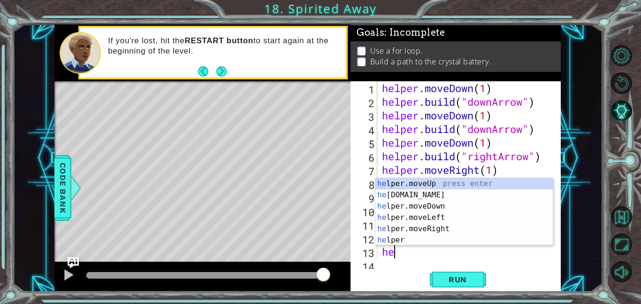
scroll to position [14, 0]
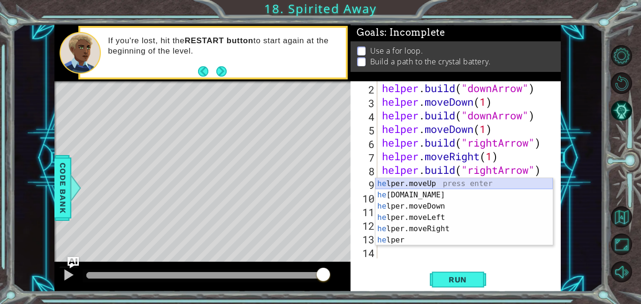
click at [450, 182] on div "he lper.moveUp press enter he [DOMAIN_NAME] press enter he lper.moveDown press …" at bounding box center [464, 223] width 177 height 90
type textarea "helper.moveUp(1)"
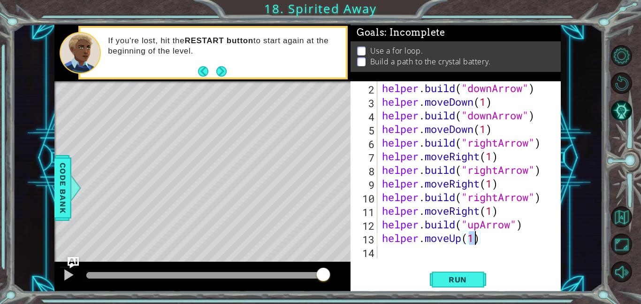
click at [390, 250] on div "helper . build ( "downArrow" ) helper . moveDown ( 1 ) helper . build ( "downAr…" at bounding box center [472, 183] width 184 height 204
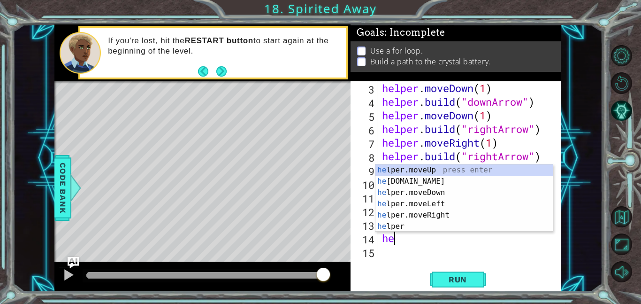
scroll to position [27, 0]
click at [443, 195] on div "hel per.moveUp press enter hel per.moveDown press enter hel per.moveLeft press …" at bounding box center [464, 209] width 177 height 90
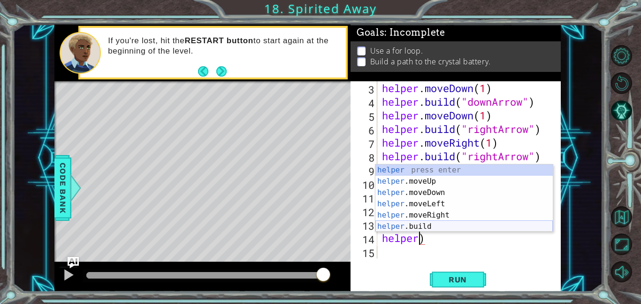
click at [479, 223] on div "helper press enter helper .moveUp press enter helper .moveDown press enter help…" at bounding box center [464, 209] width 177 height 90
type textarea "[DOMAIN_NAME]("rightArrow")"
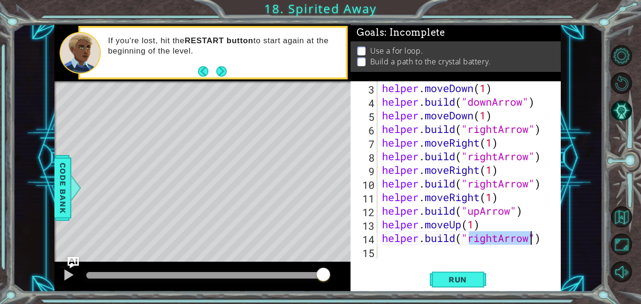
click at [385, 255] on div "helper . moveDown ( 1 ) helper . build ( "downArrow" ) helper . moveDown ( 1 ) …" at bounding box center [472, 183] width 184 height 204
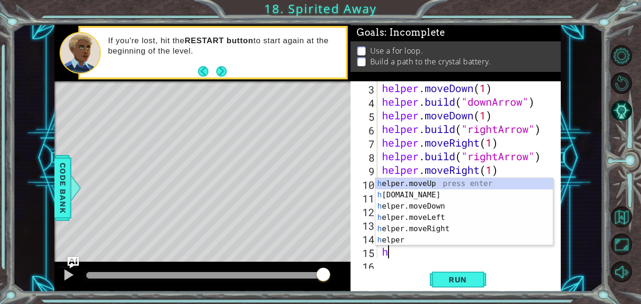
scroll to position [41, 0]
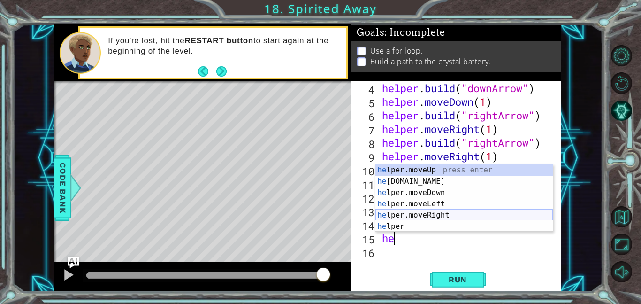
click at [456, 217] on div "he lper.moveUp press enter he [DOMAIN_NAME] press enter he lper.moveDown press …" at bounding box center [464, 209] width 177 height 90
type textarea "helper.moveRight(1)"
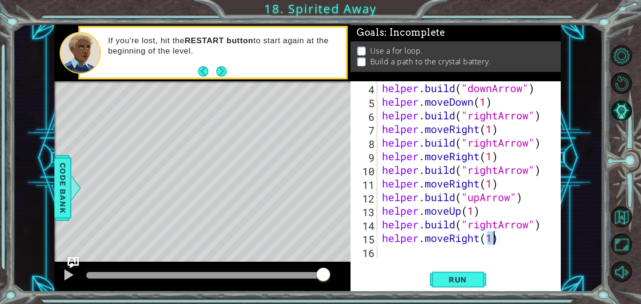
click at [385, 250] on div "helper . build ( "downArrow" ) helper . moveDown ( 1 ) helper . build ( "rightA…" at bounding box center [472, 183] width 184 height 204
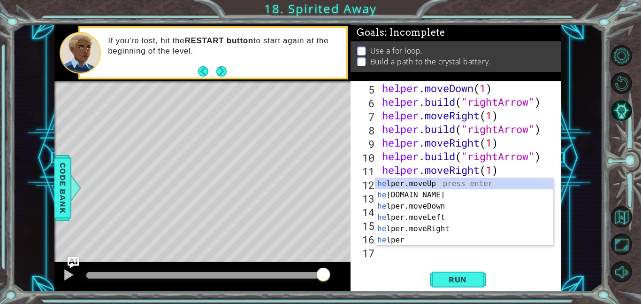
scroll to position [54, 0]
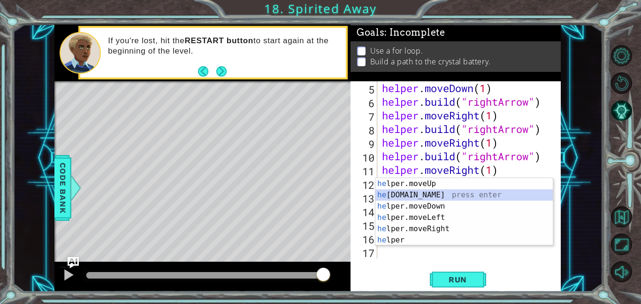
click at [419, 193] on div "he lper.moveUp press enter he [DOMAIN_NAME] press enter he lper.moveDown press …" at bounding box center [464, 223] width 177 height 90
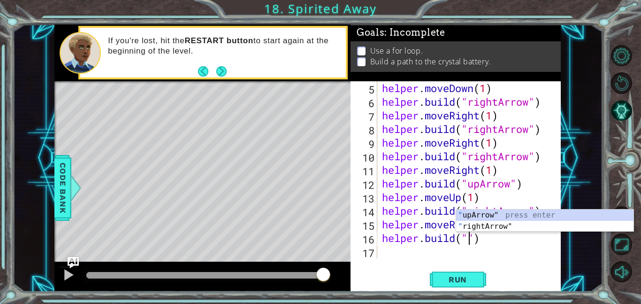
type textarea "[DOMAIN_NAME]("upArrow")"
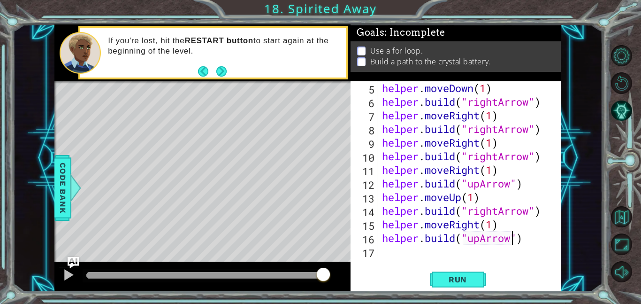
click at [411, 252] on div "helper . moveDown ( 1 ) helper . build ( "rightArrow" ) helper . moveRight ( 1 …" at bounding box center [472, 183] width 184 height 204
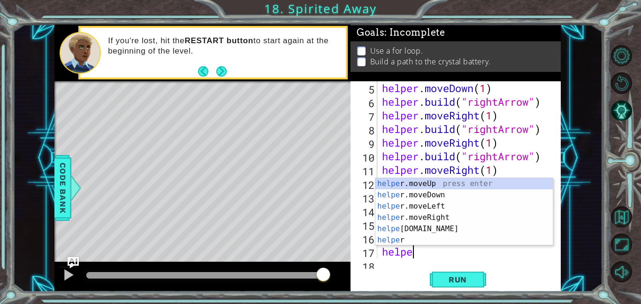
scroll to position [0, 1]
click at [448, 182] on div "helpe [PERSON_NAME]moveUp press enter helpe [PERSON_NAME]moveDown press enter h…" at bounding box center [464, 223] width 177 height 90
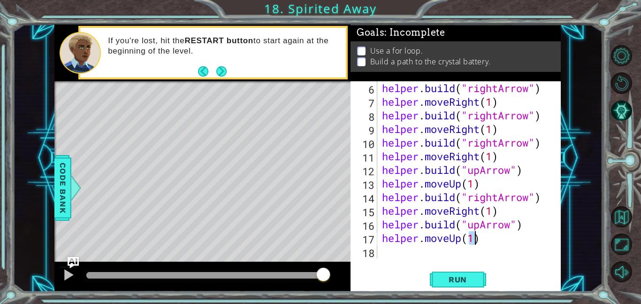
type textarea "helper.moveUp(1)"
click at [382, 251] on div "helper . build ( "rightArrow" ) helper . moveRight ( 1 ) helper . build ( "righ…" at bounding box center [472, 183] width 184 height 204
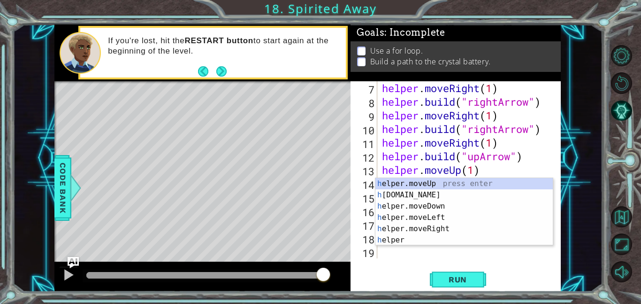
scroll to position [82, 0]
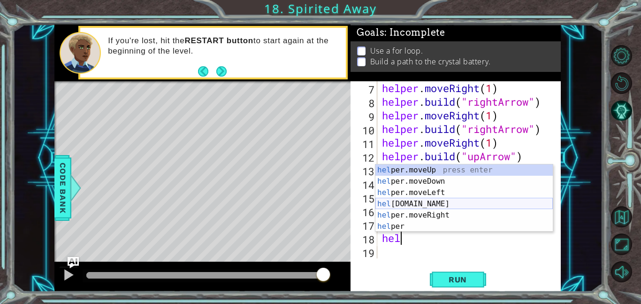
click at [416, 201] on div "hel per.moveUp press enter hel per.moveDown press enter hel per.moveLeft press …" at bounding box center [464, 209] width 177 height 90
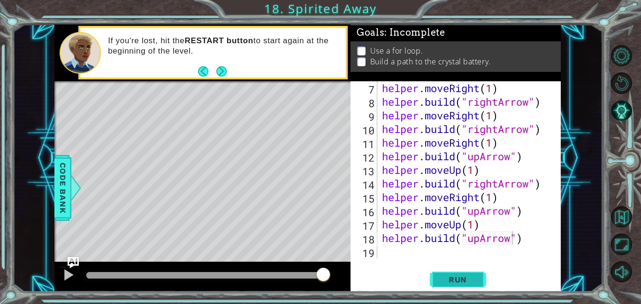
click at [484, 279] on button "Run" at bounding box center [458, 279] width 56 height 21
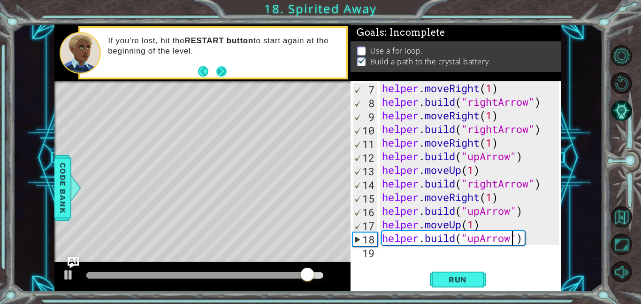
click at [225, 74] on button "Next" at bounding box center [221, 71] width 11 height 11
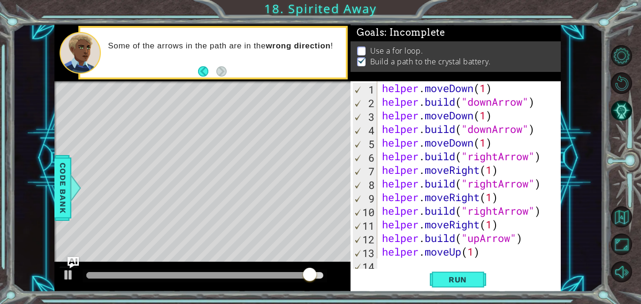
scroll to position [0, 0]
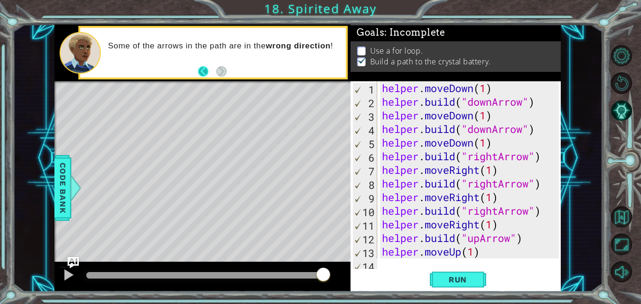
click at [200, 72] on button "Back" at bounding box center [207, 71] width 18 height 10
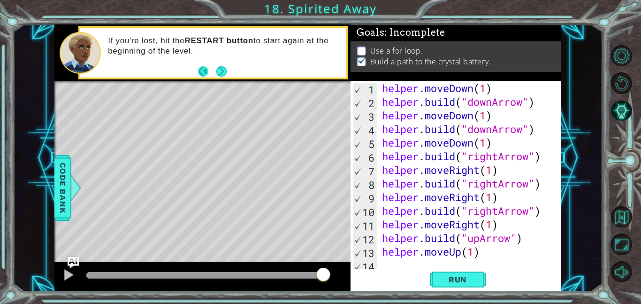
click at [200, 72] on button "Back" at bounding box center [207, 71] width 18 height 10
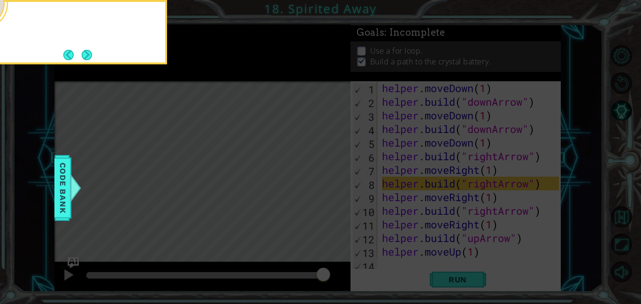
click at [200, 72] on icon at bounding box center [320, 45] width 641 height 516
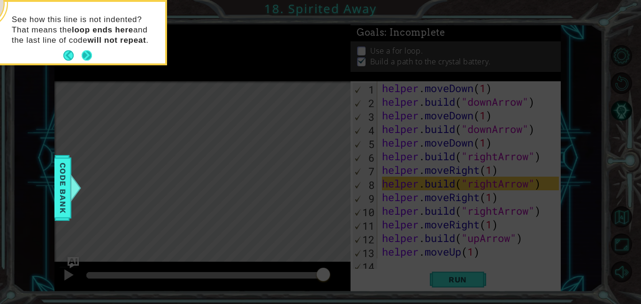
click at [86, 55] on button "Next" at bounding box center [86, 55] width 17 height 17
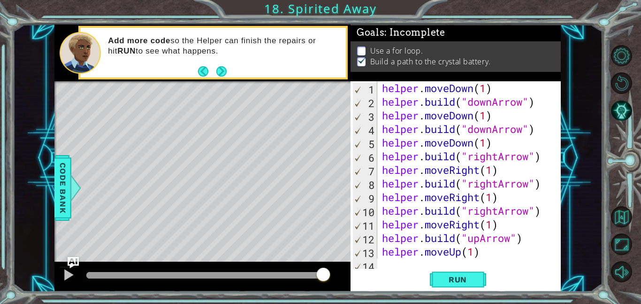
click at [264, 192] on div "Level Map" at bounding box center [271, 219] width 434 height 276
click at [0, 57] on div "1 ההההההההההההההההההההההההההההההההההההההההההההההההההההההההההההההההההההההההההההה…" at bounding box center [320, 152] width 641 height 304
click at [70, 278] on div at bounding box center [68, 275] width 12 height 12
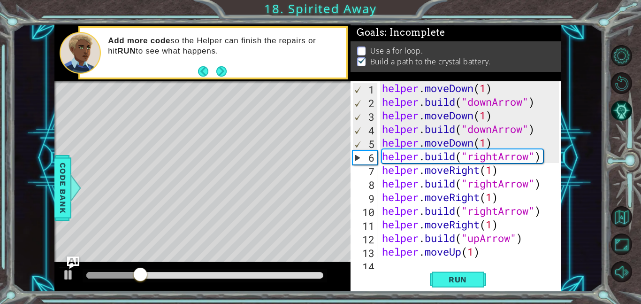
click at [76, 258] on img "Ask AI" at bounding box center [73, 262] width 12 height 12
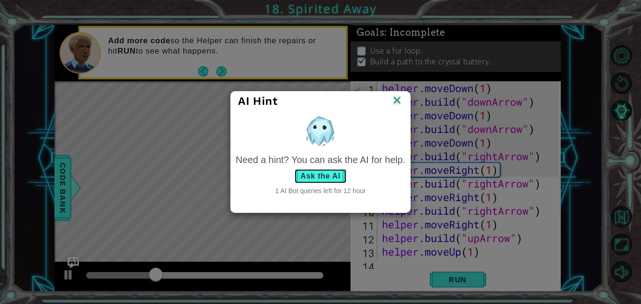
click at [319, 174] on button "Ask the AI" at bounding box center [320, 176] width 52 height 15
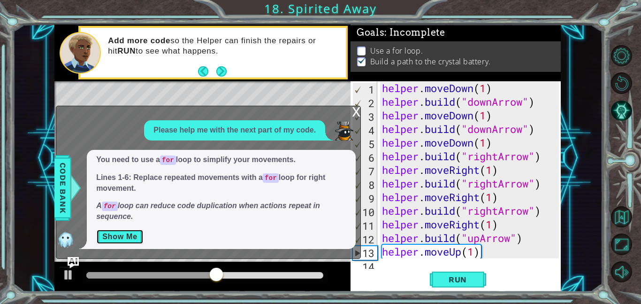
click at [110, 237] on button "Show Me" at bounding box center [119, 236] width 47 height 15
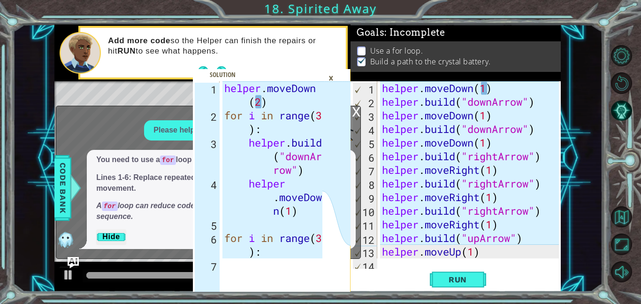
click at [515, 92] on div "helper . moveDown ( 1 ) helper . build ( "downArrow" ) helper . moveDown ( 1 ) …" at bounding box center [472, 183] width 184 height 204
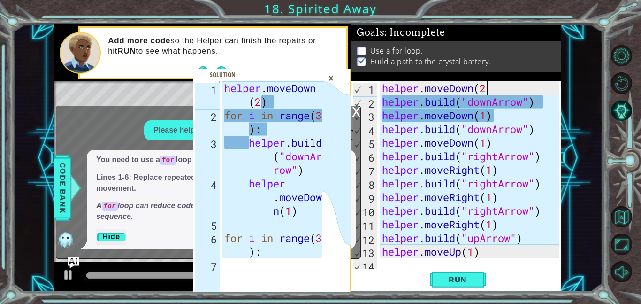
scroll to position [0, 4]
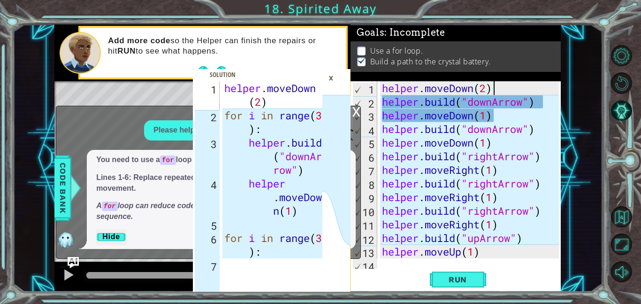
click at [565, 142] on div "1 2 3 4 5 6 7 helper . moveDown ( 2 ) for i in range ( 3 ) : helper . build ( "…" at bounding box center [308, 157] width 590 height 267
click at [545, 103] on div "helper . moveDown ( 2 ) helper . build ( "downArrow" ) helper . moveDown ( 1 ) …" at bounding box center [472, 183] width 184 height 204
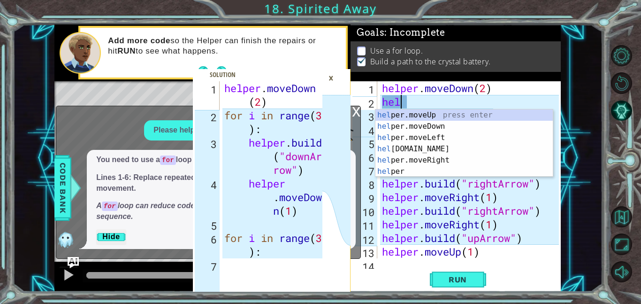
scroll to position [0, 0]
type textarea "h"
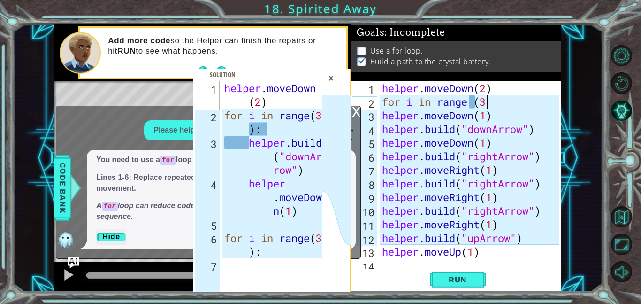
scroll to position [0, 4]
click at [521, 122] on div "helper . moveDown ( 2 ) for i in range ( 3 ) helper . moveDown ( 1 ) helper . b…" at bounding box center [472, 183] width 184 height 204
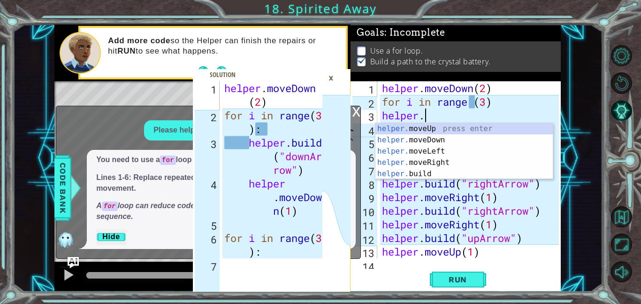
scroll to position [0, 1]
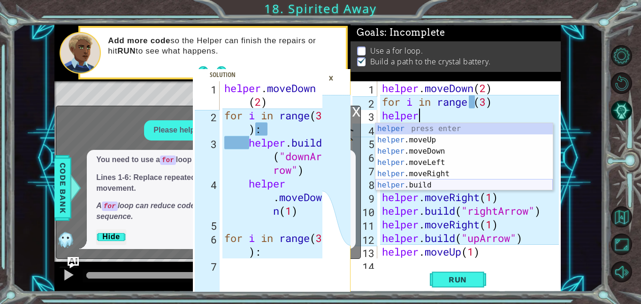
click at [444, 182] on div "helper press enter helper .moveUp press enter helper .moveDown press enter help…" at bounding box center [464, 168] width 177 height 90
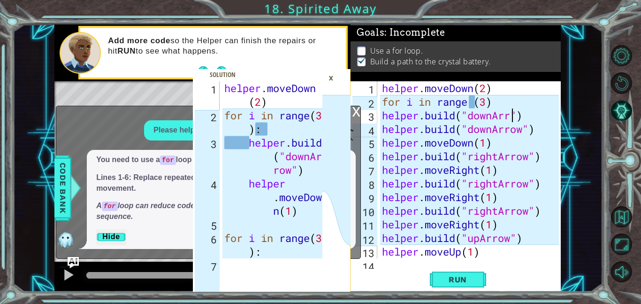
scroll to position [0, 6]
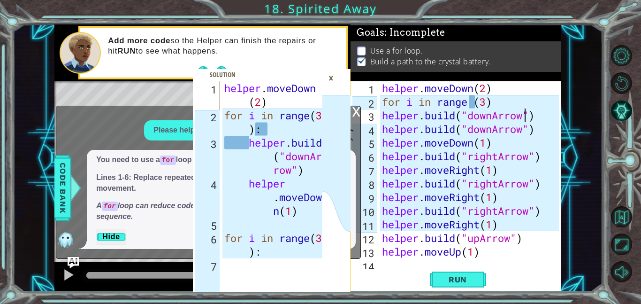
click at [544, 131] on div "helper . moveDown ( 2 ) for i in range ( 3 ) helper . build ( "downArrow" ) hel…" at bounding box center [472, 183] width 184 height 204
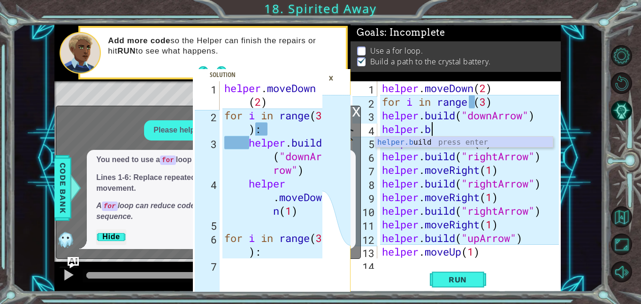
scroll to position [0, 1]
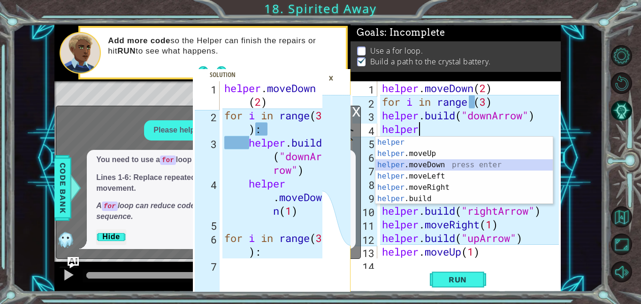
click at [449, 163] on div "helper press enter helper .moveUp press enter helper .moveDown press enter help…" at bounding box center [464, 182] width 177 height 90
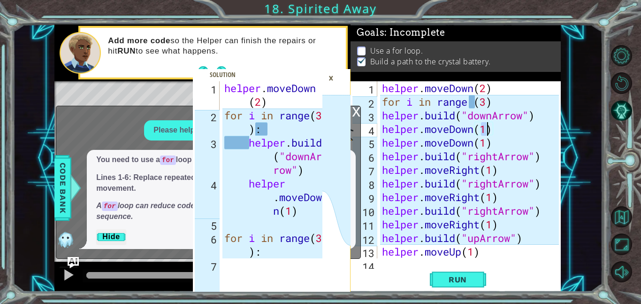
click at [530, 146] on div "helper . moveDown ( 2 ) for i in range ( 3 ) helper . build ( "downArrow" ) hel…" at bounding box center [472, 183] width 184 height 204
click at [550, 157] on div at bounding box center [554, 210] width 9 height 259
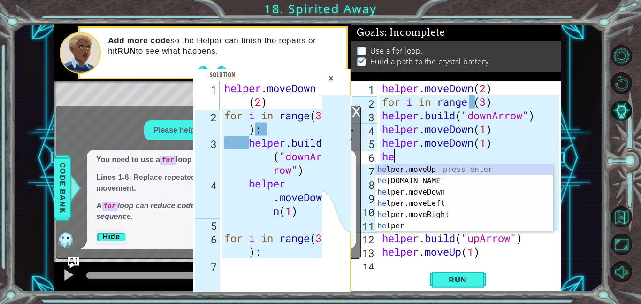
scroll to position [0, 0]
type textarea "h"
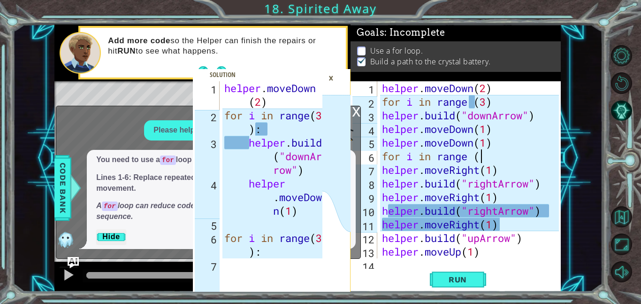
scroll to position [0, 4]
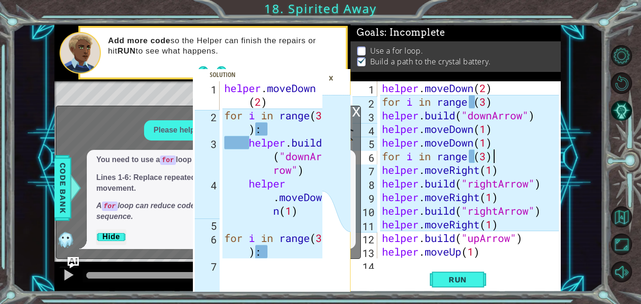
click at [332, 77] on div "×" at bounding box center [331, 78] width 15 height 16
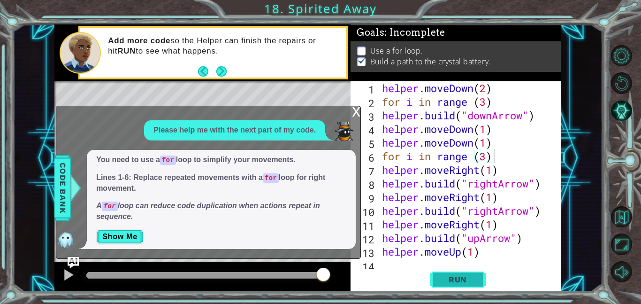
click at [453, 269] on button "Run" at bounding box center [458, 279] width 56 height 21
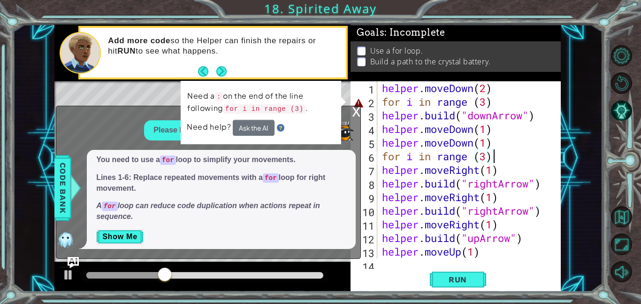
click at [488, 102] on div "helper . moveDown ( 2 ) for i in range ( 3 ) helper . build ( "downArrow" ) hel…" at bounding box center [472, 183] width 184 height 204
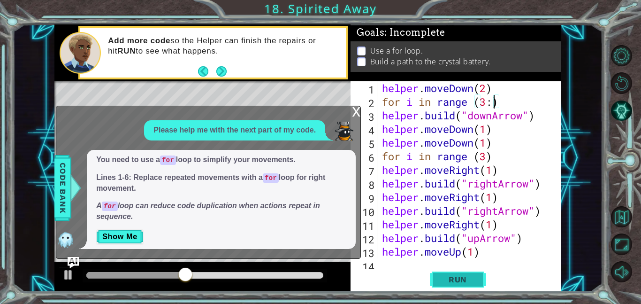
click at [473, 277] on span "Run" at bounding box center [457, 279] width 37 height 9
click at [477, 277] on button "Run" at bounding box center [458, 279] width 56 height 21
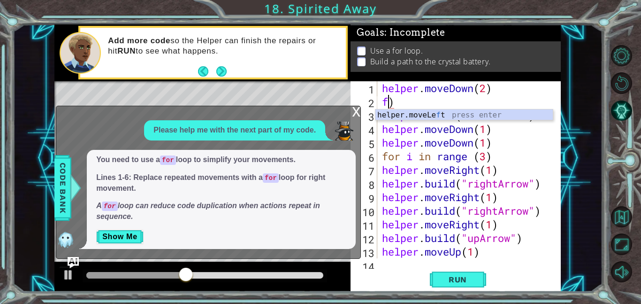
scroll to position [0, 0]
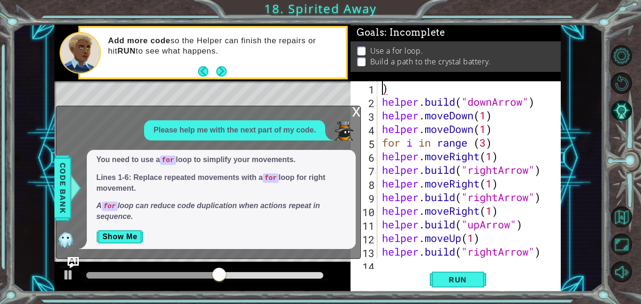
click at [550, 253] on div at bounding box center [554, 203] width 9 height 245
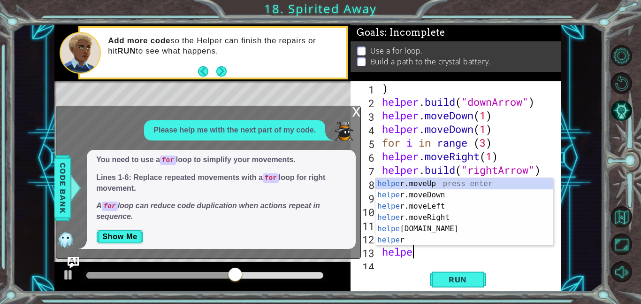
type textarea "h"
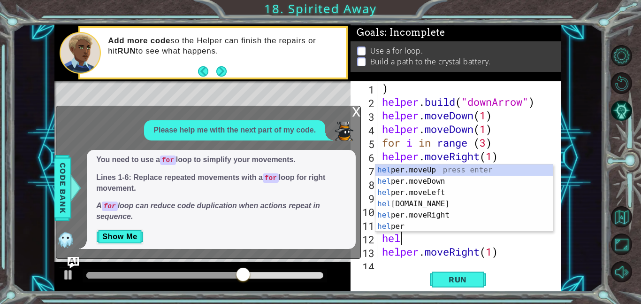
type textarea "h"
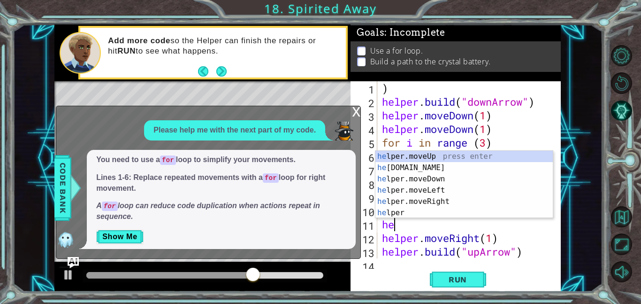
type textarea "h"
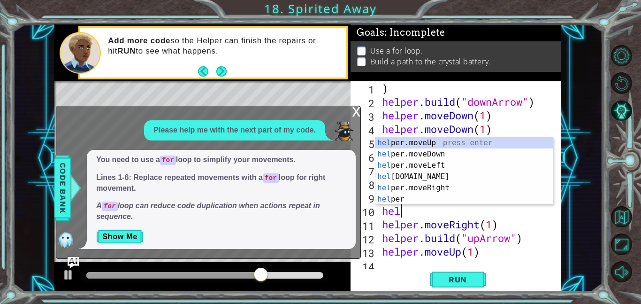
type textarea "h"
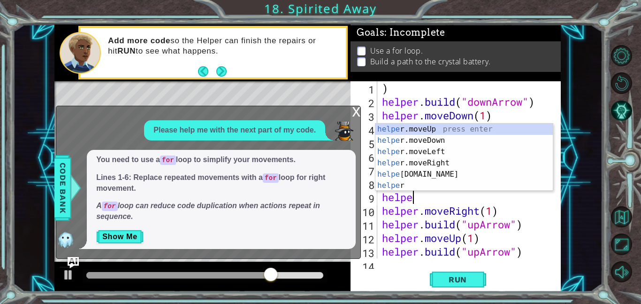
type textarea "h"
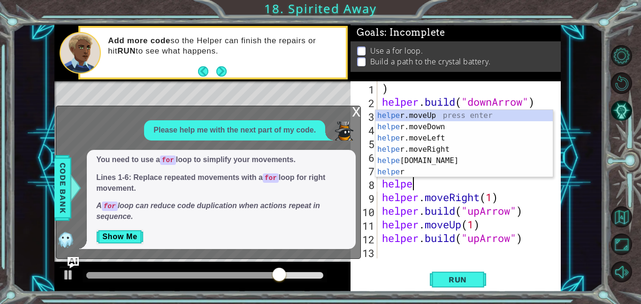
type textarea "h"
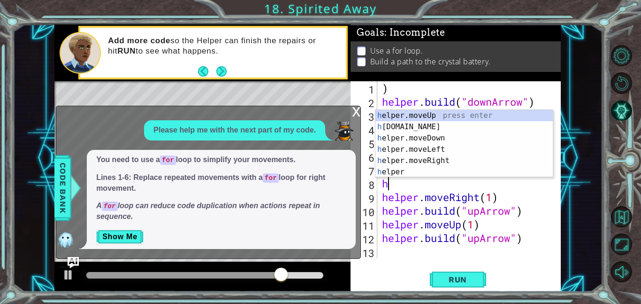
type textarea "[DOMAIN_NAME]("rightArrow""
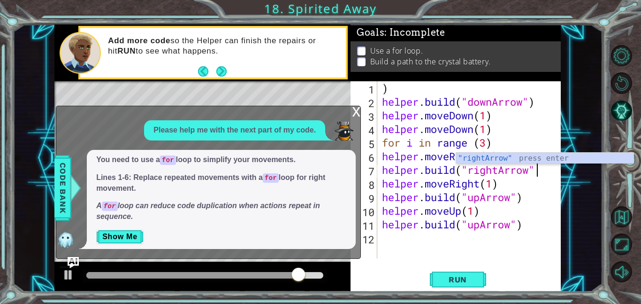
click at [541, 233] on div ") helper . build ( "downArrow" ) helper . moveDown ( 1 ) helper . moveDown ( 1 …" at bounding box center [472, 183] width 184 height 204
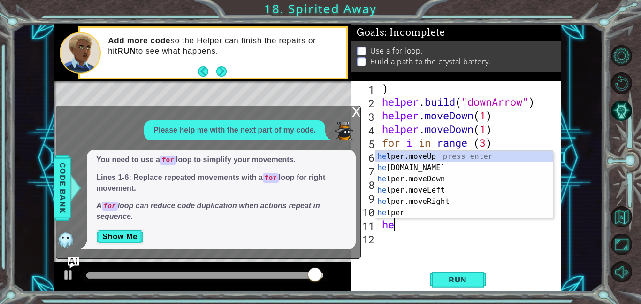
type textarea "h"
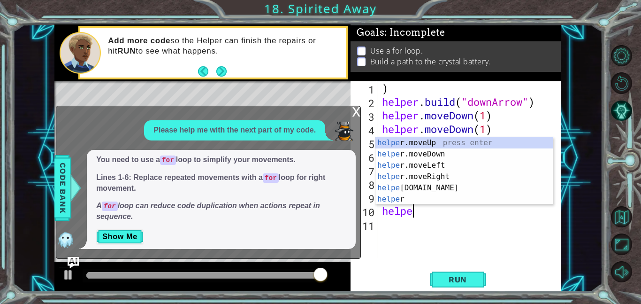
type textarea "h"
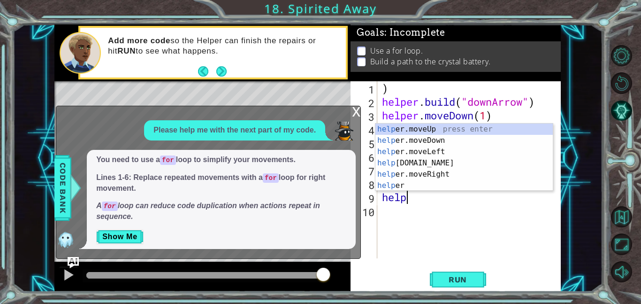
click at [507, 266] on div "help 1 2 3 4 5 6 7 8 9 10 ) helper . build ( "downArrow" ) helper . moveDown ( …" at bounding box center [456, 186] width 210 height 210
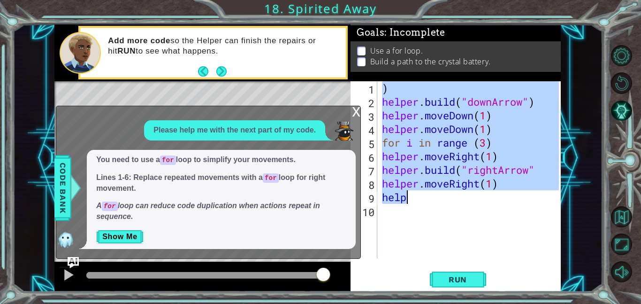
drag, startPoint x: 384, startPoint y: 92, endPoint x: 484, endPoint y: 200, distance: 147.8
click at [484, 200] on div ") helper . build ( "downArrow" ) helper . moveDown ( 1 ) helper . moveDown ( 1 …" at bounding box center [472, 183] width 184 height 204
type textarea "help\"
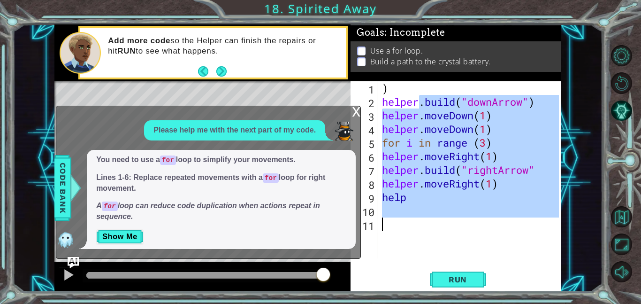
drag, startPoint x: 422, startPoint y: 100, endPoint x: 461, endPoint y: 254, distance: 158.6
click at [461, 254] on div ") helper . build ( "downArrow" ) helper . moveDown ( 1 ) helper . moveDown ( 1 …" at bounding box center [472, 183] width 184 height 204
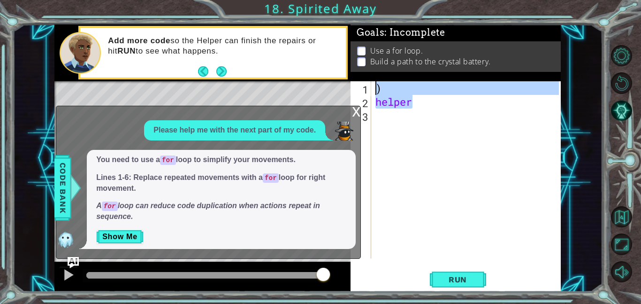
drag, startPoint x: 424, startPoint y: 106, endPoint x: 324, endPoint y: 81, distance: 103.6
click at [324, 81] on div "1 2 3 4 5 6 7 helper . moveDown ( 2 ) for i in range ( 3 ) : helper . build ( "…" at bounding box center [307, 157] width 507 height 267
drag, startPoint x: 435, startPoint y: 102, endPoint x: 348, endPoint y: 81, distance: 88.9
click at [348, 81] on div "1 2 3 4 5 6 7 helper . moveDown ( 2 ) for i in range ( 3 ) : helper . build ( "…" at bounding box center [307, 157] width 507 height 267
type textarea ") helper"
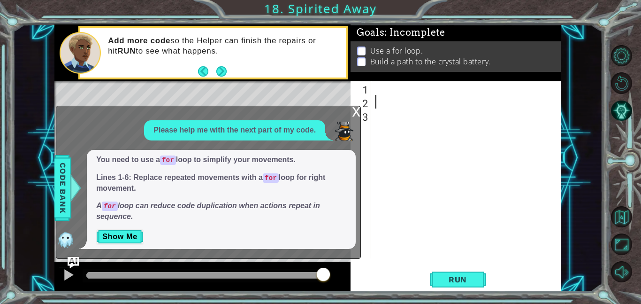
click at [112, 151] on div "You need to use a for loop to simplify your movements. Lines 1-6: Replace repea…" at bounding box center [221, 199] width 269 height 99
click at [167, 156] on code "for" at bounding box center [168, 159] width 16 height 9
drag, startPoint x: 264, startPoint y: 179, endPoint x: 306, endPoint y: 179, distance: 41.8
click at [306, 179] on p "Lines 1-6: Replace repeated movements with a for loop for right movement." at bounding box center [221, 183] width 250 height 22
click at [235, 99] on div "1 2 3 4 5 6 7 helper . moveDown ( 2 ) for i in range ( 3 ) : helper . build ( "…" at bounding box center [307, 157] width 507 height 267
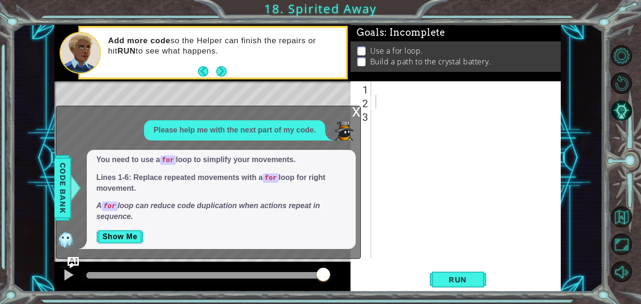
drag, startPoint x: 211, startPoint y: 172, endPoint x: 349, endPoint y: 174, distance: 138.5
click at [349, 174] on div "You need to use a for loop to simplify your movements. Lines 1-6: Replace repea…" at bounding box center [221, 199] width 269 height 99
drag, startPoint x: 154, startPoint y: 37, endPoint x: 276, endPoint y: 49, distance: 122.2
click at [276, 49] on p "Add more code so the Helper can finish the repairs or hit RUN to see what happe…" at bounding box center [223, 46] width 231 height 21
click at [356, 111] on div "x" at bounding box center [356, 110] width 8 height 9
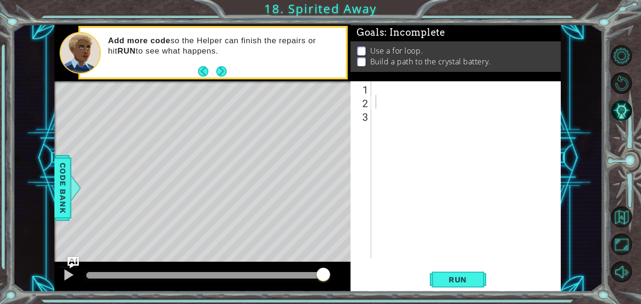
click at [356, 111] on div "3" at bounding box center [362, 117] width 19 height 14
